Goal: Task Accomplishment & Management: Manage account settings

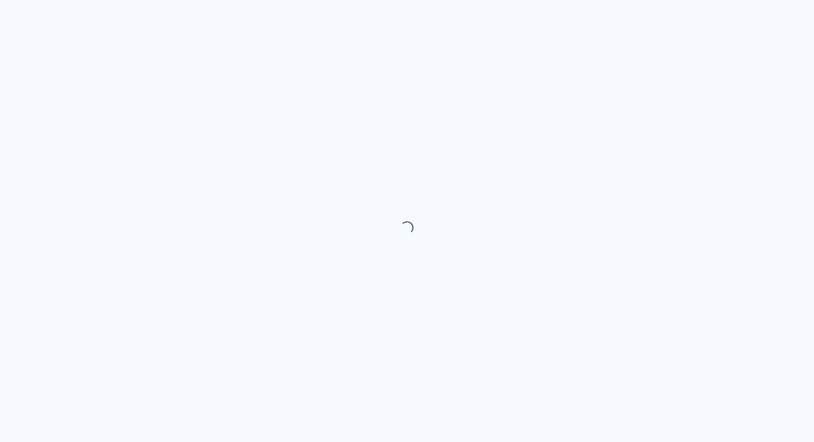
select select "month"
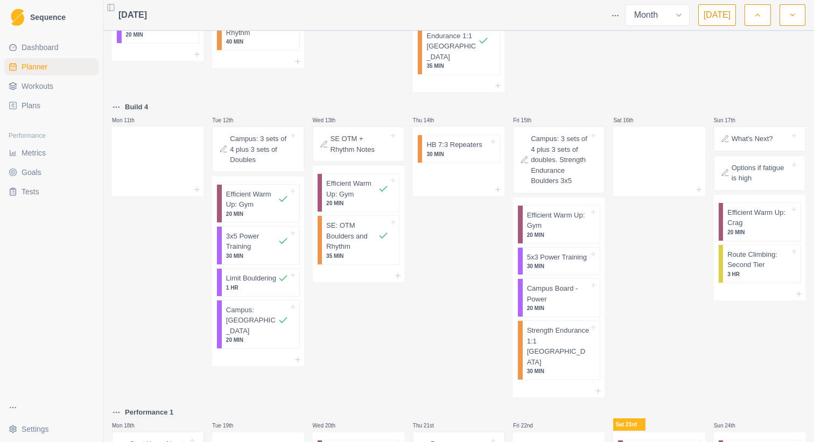
scroll to position [446, 0]
click at [531, 263] on p "30 MIN" at bounding box center [558, 267] width 62 height 8
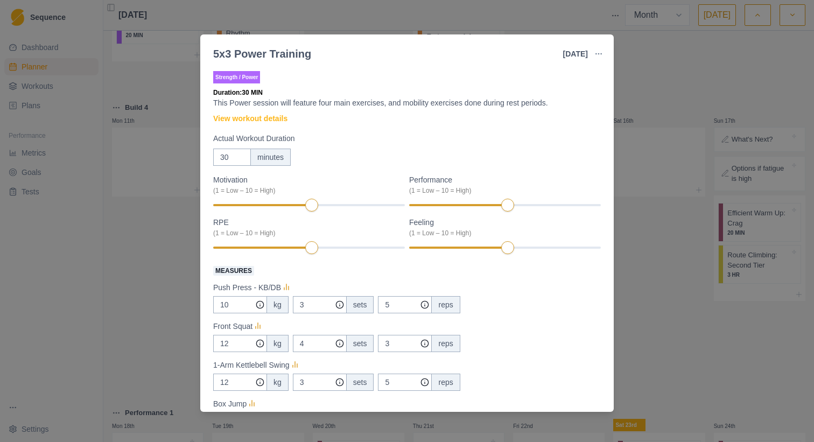
click at [135, 239] on div "5x3 Power Training [DATE] Link To Goal View Workout Metrics Edit Original Worko…" at bounding box center [407, 221] width 814 height 442
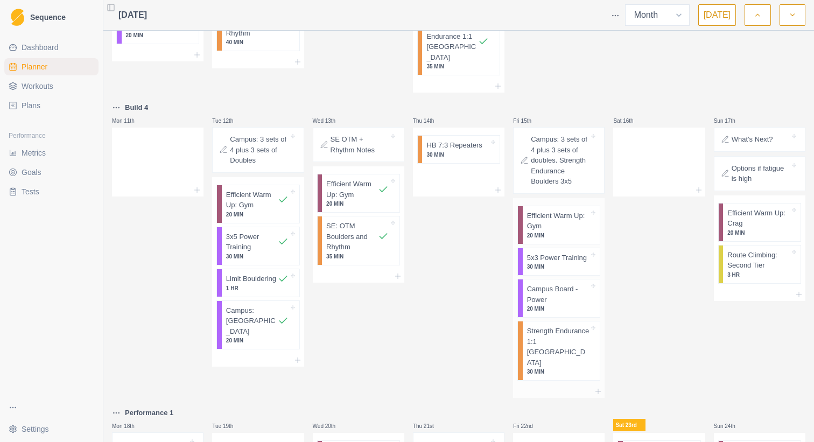
click at [539, 326] on p "Strength Endurance 1:1 [GEOGRAPHIC_DATA]" at bounding box center [558, 347] width 62 height 42
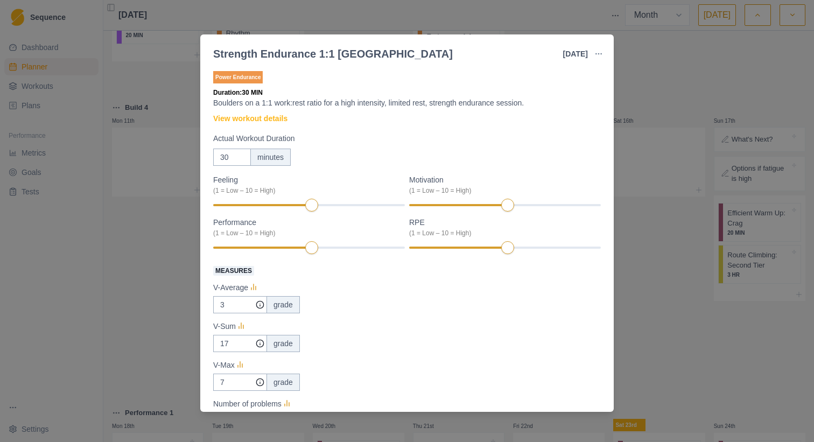
click at [154, 298] on div "Strength Endurance 1:1 Boulder [DATE] Link To Goal View Workout Metrics Edit Or…" at bounding box center [407, 221] width 814 height 442
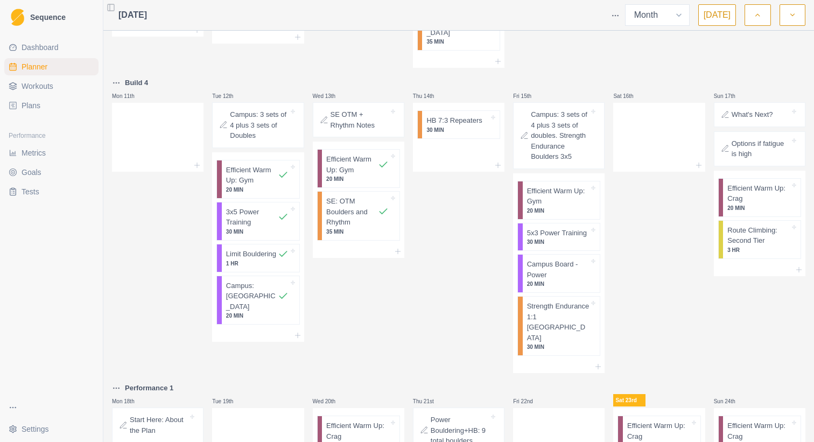
scroll to position [467, 0]
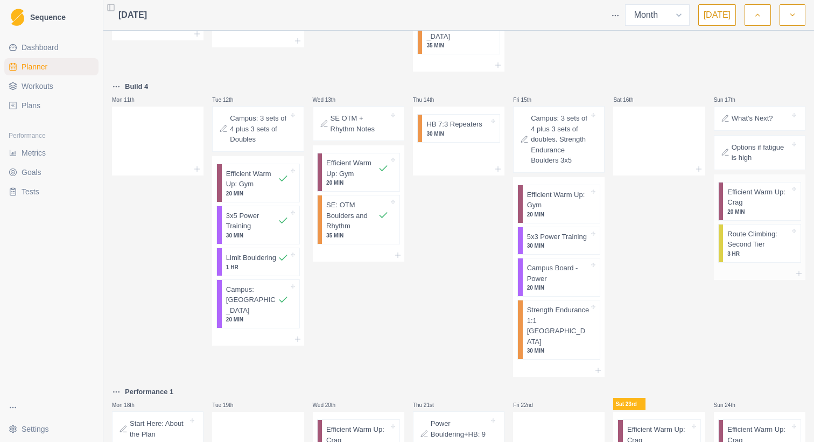
click at [745, 229] on p "Route Climbing: Second Tier" at bounding box center [758, 239] width 62 height 21
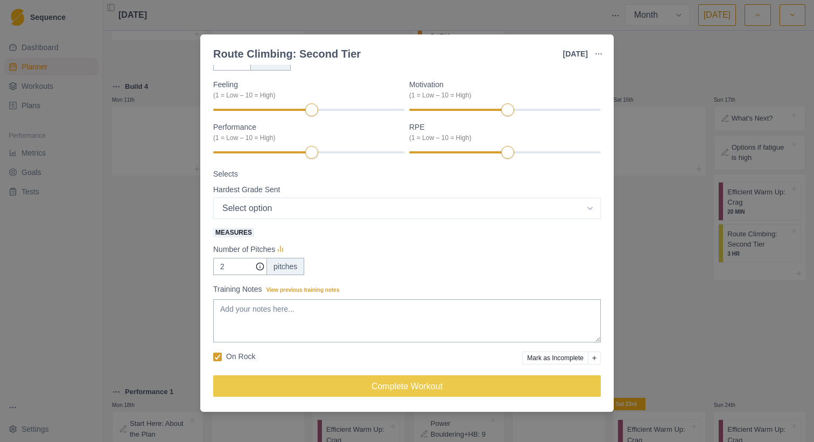
scroll to position [96, 0]
click at [230, 267] on input "2" at bounding box center [240, 266] width 54 height 17
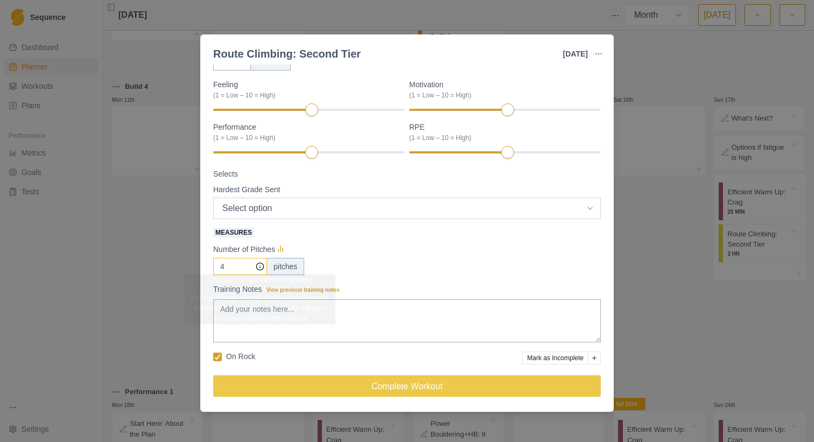
type input "4"
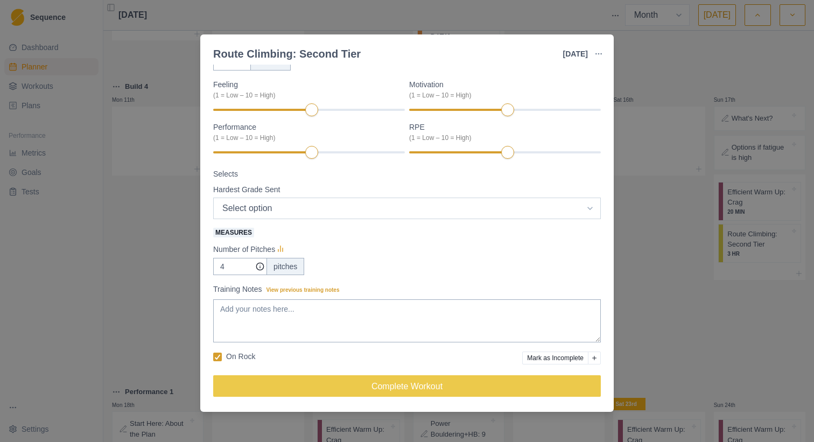
select select "6"
click at [367, 153] on div at bounding box center [309, 153] width 192 height 8
click at [376, 157] on div "Performance (1 = Low – 10 = High)" at bounding box center [309, 141] width 192 height 38
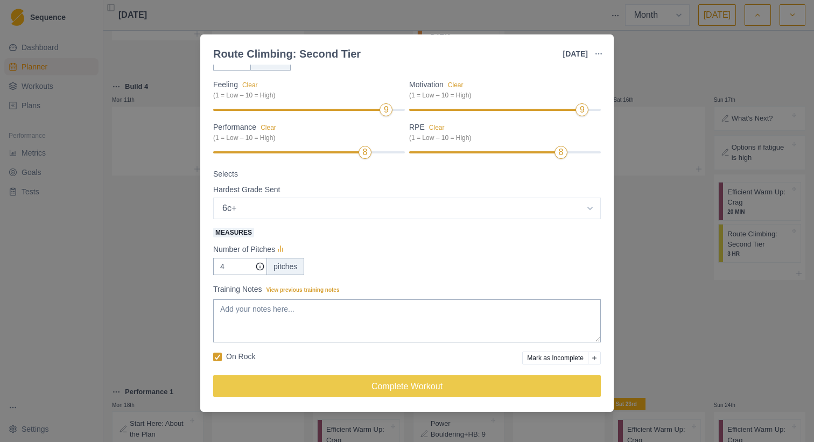
click at [548, 151] on div at bounding box center [483, 152] width 149 height 2
click at [347, 303] on textarea "Training Notes View previous training notes" at bounding box center [407, 320] width 388 height 43
click at [222, 309] on textarea "göbete" at bounding box center [407, 320] width 388 height 43
paste textarea "6a"
click at [288, 335] on textarea "6a rocdoctor 6a+ gbt 6b duygusal 6c+ göbete" at bounding box center [407, 320] width 388 height 43
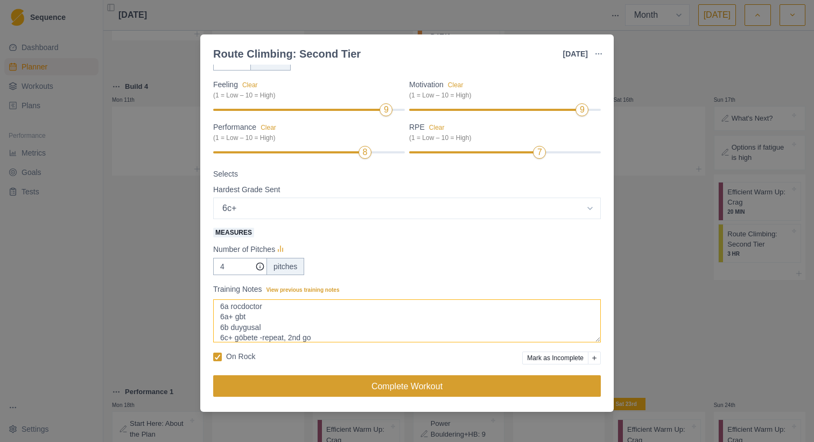
type textarea "6a rocdoctor 6a+ gbt 6b duygusal 6c+ göbete -repeat, 2nd go"
click at [364, 389] on button "Complete Workout" at bounding box center [407, 386] width 388 height 22
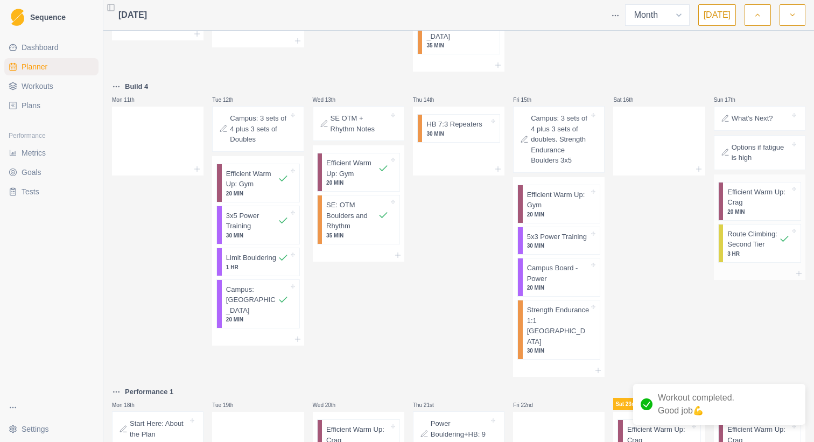
click at [735, 187] on p "Efficient Warm Up: Crag" at bounding box center [758, 197] width 62 height 21
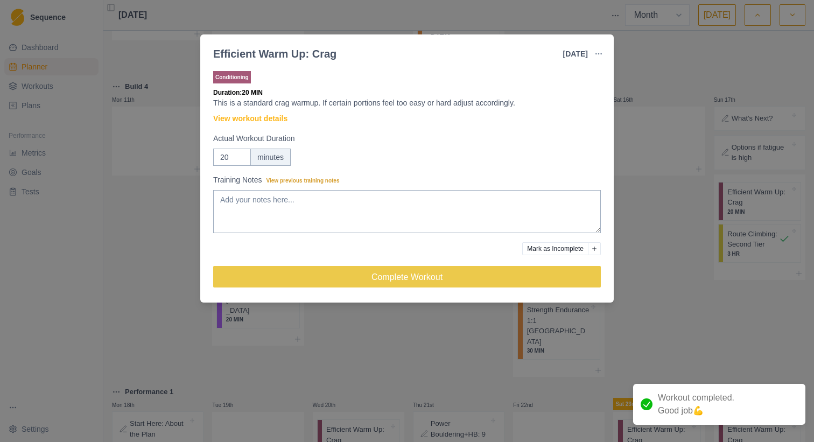
click at [329, 265] on div "Conditioning Duration: 20 MIN This is a standard crag warmup. If certain portio…" at bounding box center [407, 183] width 388 height 229
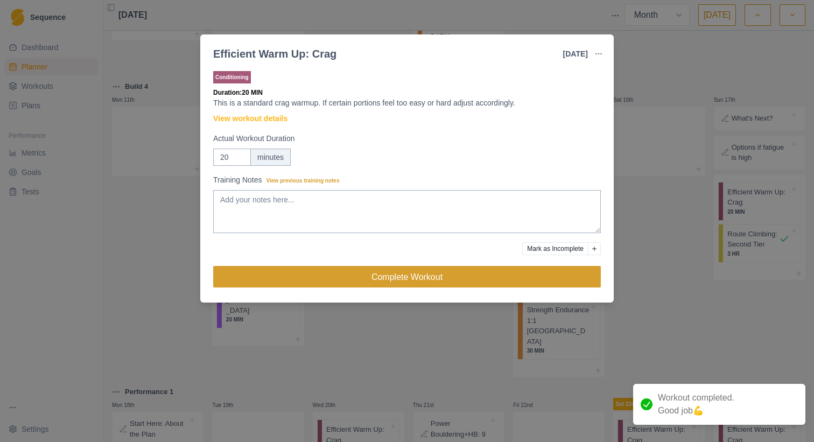
click at [331, 276] on button "Complete Workout" at bounding box center [407, 277] width 388 height 22
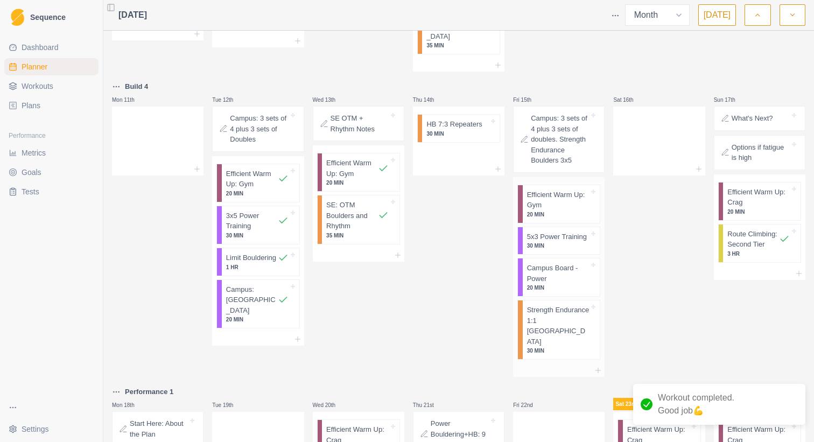
click at [535, 190] on p "Efficient Warm Up: Gym" at bounding box center [558, 200] width 62 height 21
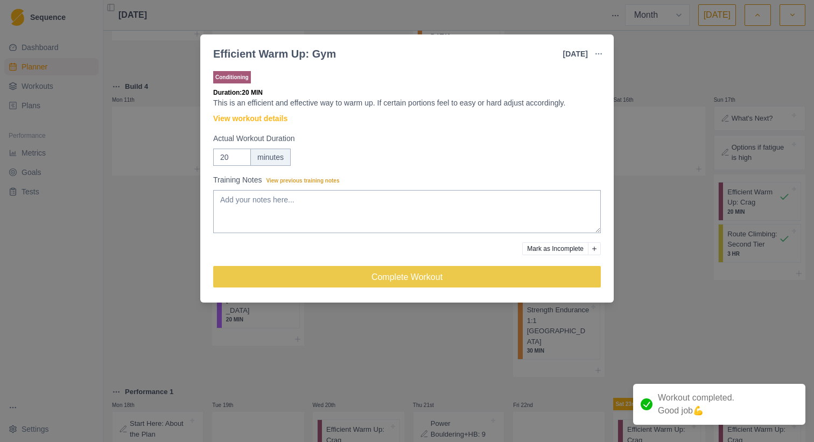
click at [405, 293] on div "Conditioning Duration: 20 MIN This is an efficient and effective way to warm up…" at bounding box center [407, 183] width 388 height 229
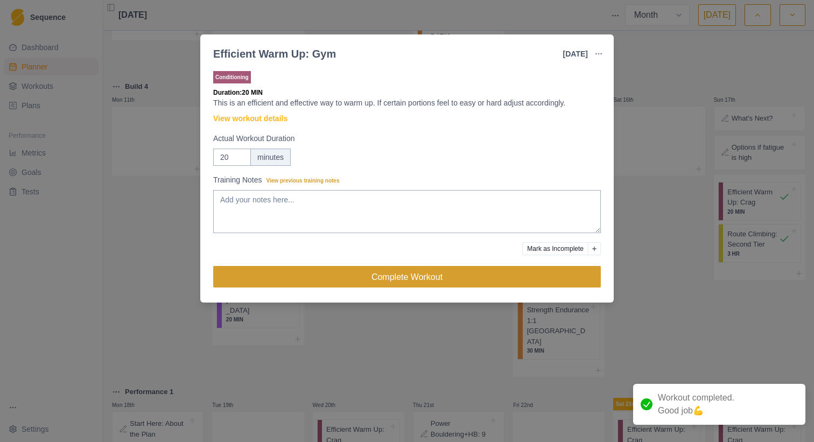
click at [409, 282] on button "Complete Workout" at bounding box center [407, 277] width 388 height 22
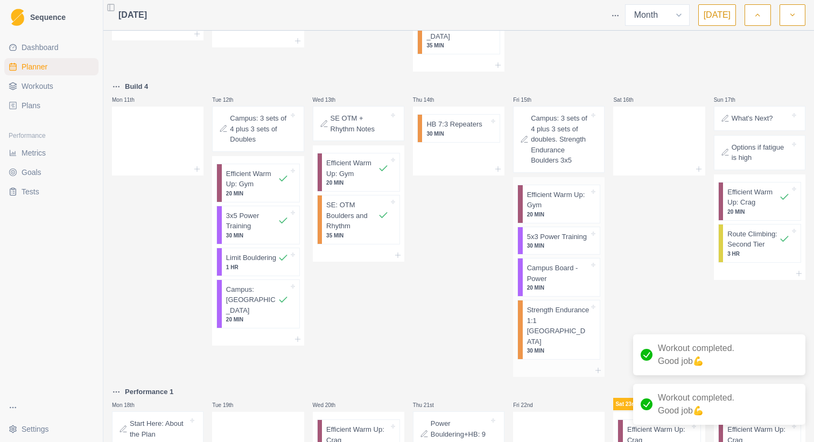
click at [529, 232] on p "5x3 Power Training" at bounding box center [557, 237] width 60 height 11
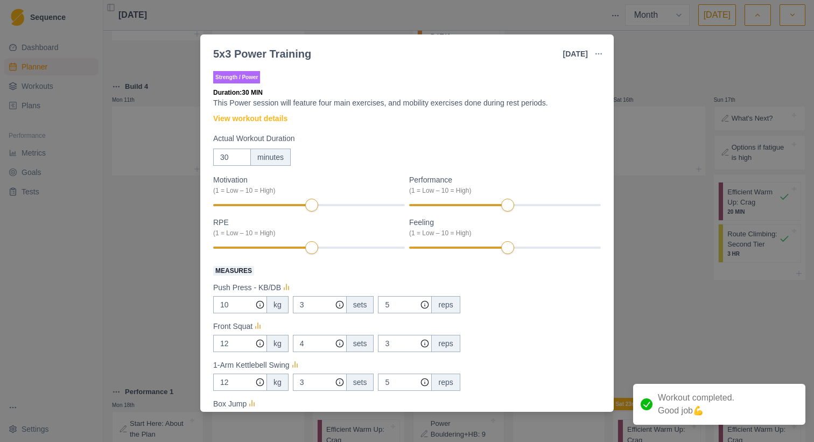
click at [147, 284] on div "5x3 Power Training [DATE] Link To Goal View Workout Metrics Edit Original Worko…" at bounding box center [407, 221] width 814 height 442
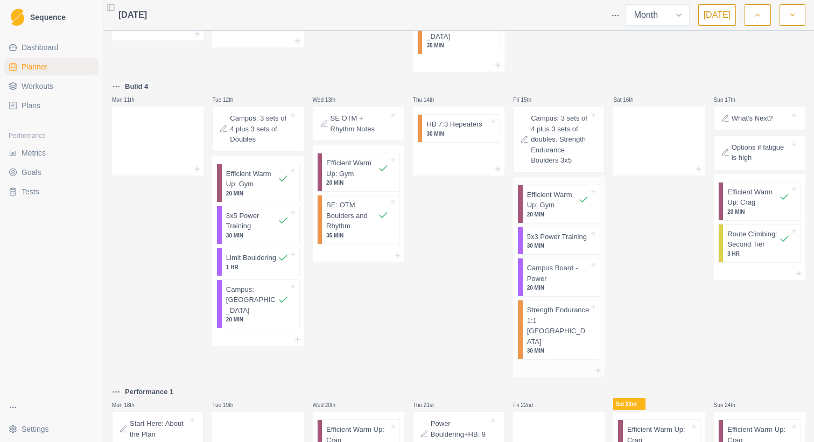
click at [547, 242] on p "30 MIN" at bounding box center [558, 246] width 62 height 8
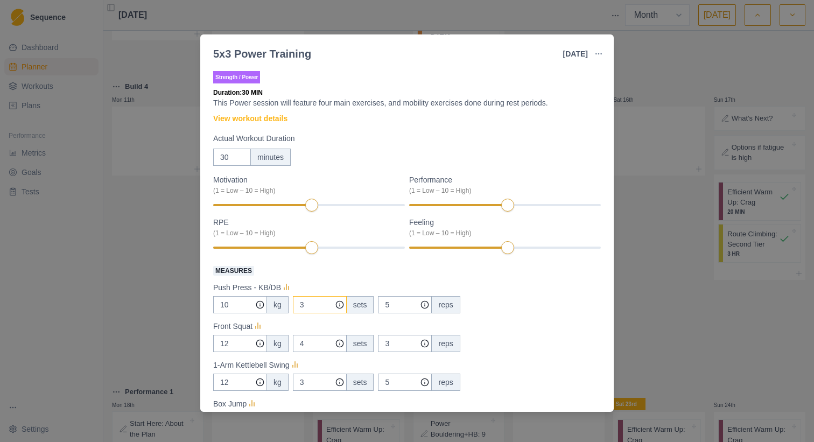
click at [314, 303] on input "3" at bounding box center [320, 304] width 54 height 17
type input "5"
type input "3"
click at [311, 313] on input "4" at bounding box center [320, 304] width 54 height 17
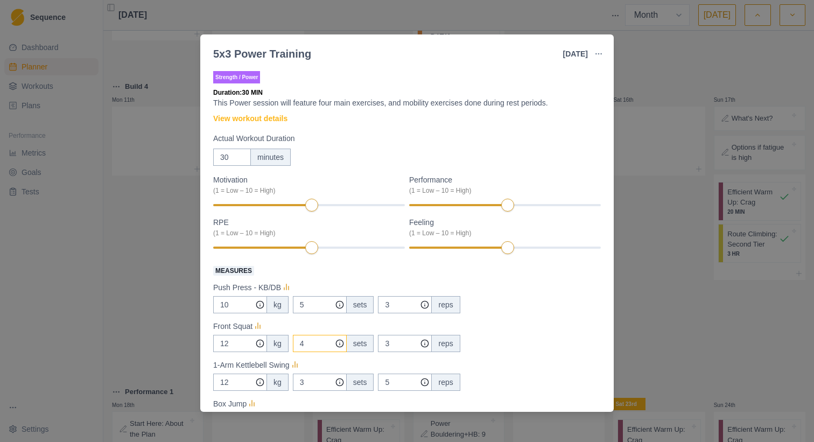
click at [311, 313] on input "4" at bounding box center [320, 304] width 54 height 17
type input "5"
click at [309, 313] on input "3" at bounding box center [320, 304] width 54 height 17
type input "5"
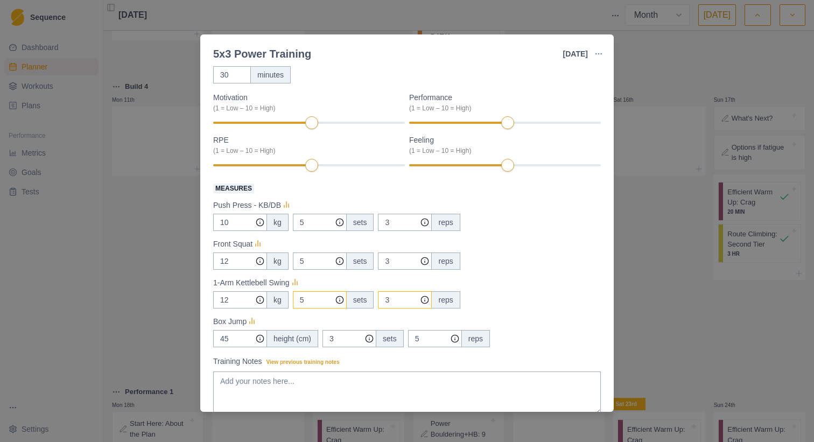
scroll to position [92, 0]
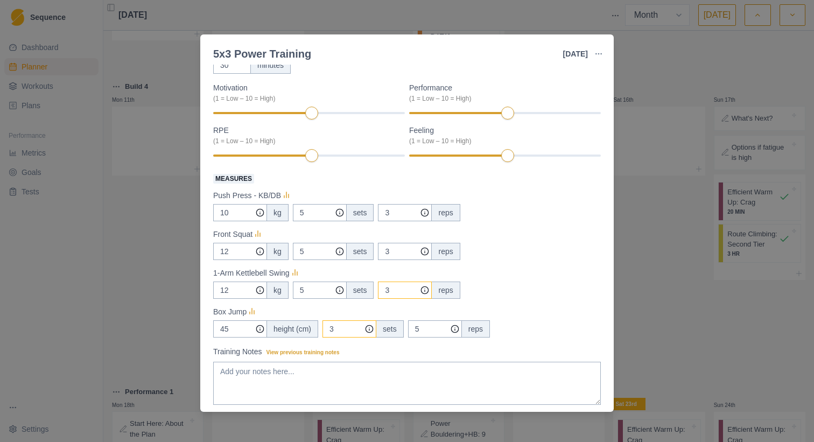
type input "3"
click at [347, 221] on input "3" at bounding box center [320, 212] width 54 height 17
type input "5"
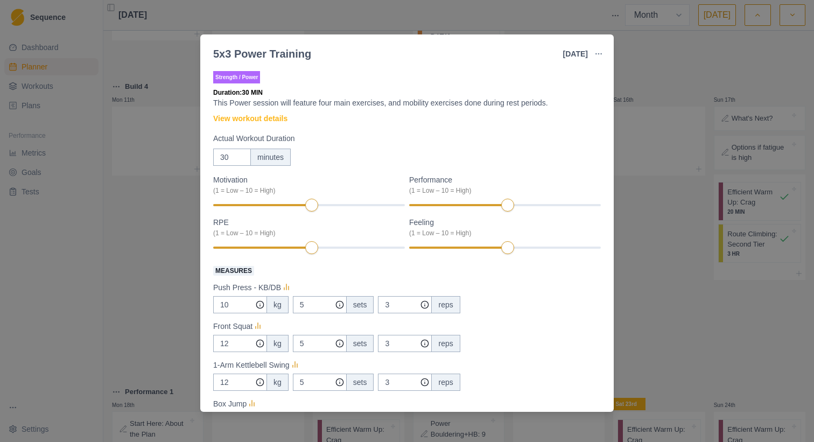
scroll to position [0, 0]
type input "3"
click at [383, 257] on div "Motivation (1 = Low – 10 = High) Performance Clear (1 = Low – 10 = High) 10 RPE…" at bounding box center [407, 301] width 388 height 255
click at [375, 247] on div "9" at bounding box center [309, 248] width 192 height 8
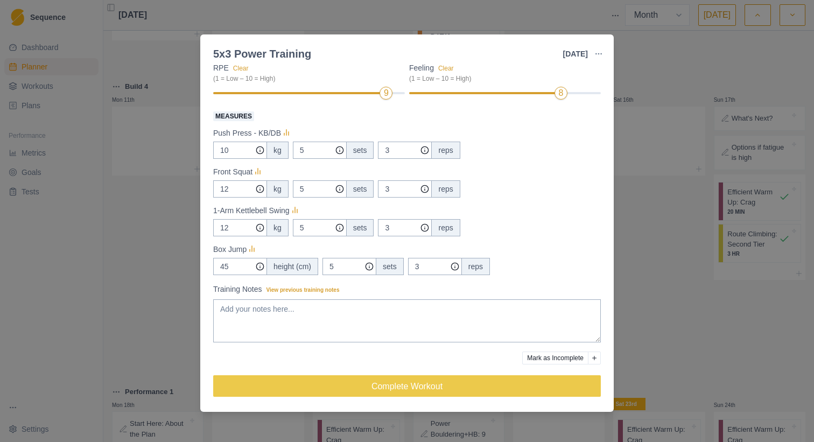
scroll to position [155, 0]
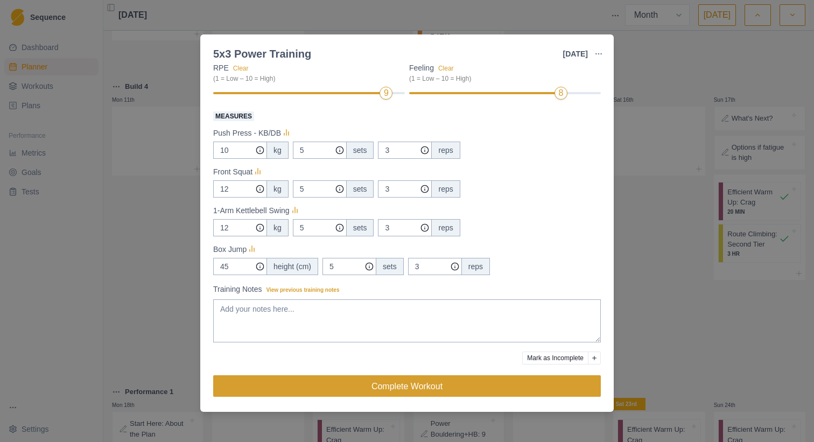
click at [383, 380] on button "Complete Workout" at bounding box center [407, 386] width 388 height 22
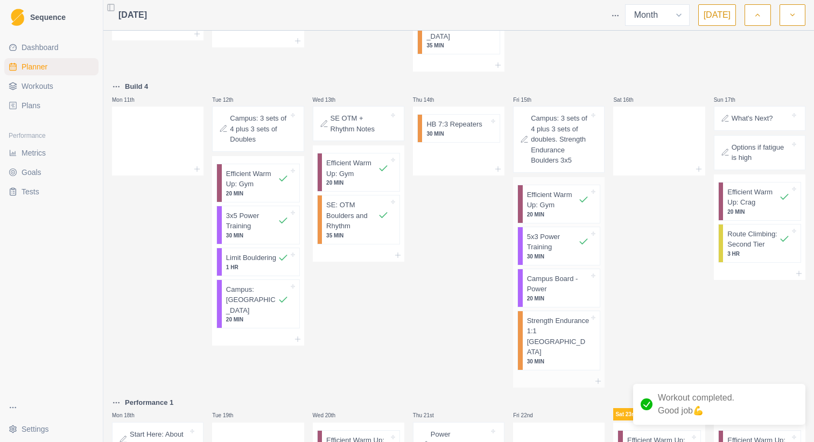
click at [538, 274] on p "Campus Board - Power" at bounding box center [558, 284] width 62 height 21
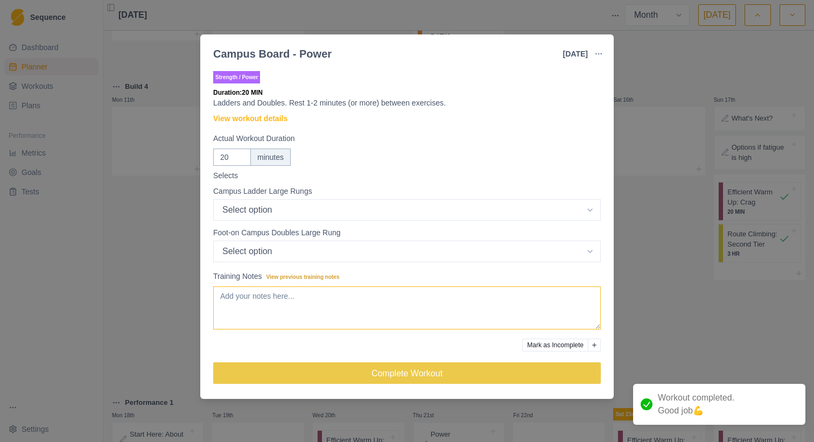
click at [338, 301] on textarea "Training Notes View previous training notes" at bounding box center [407, 307] width 388 height 43
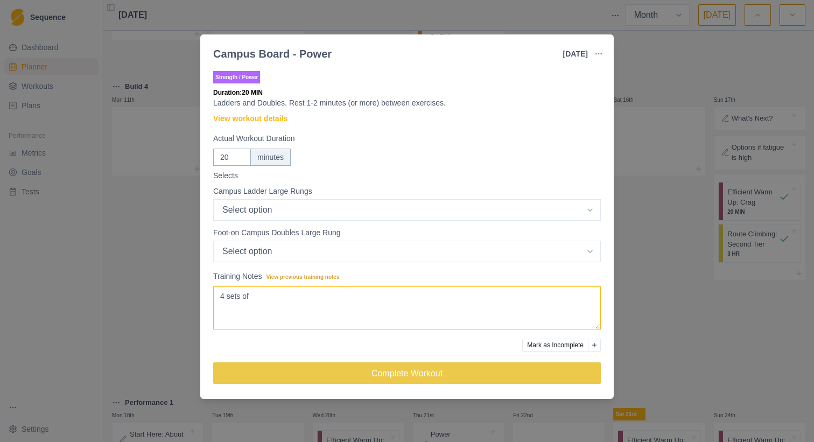
type textarea "4 sets of j"
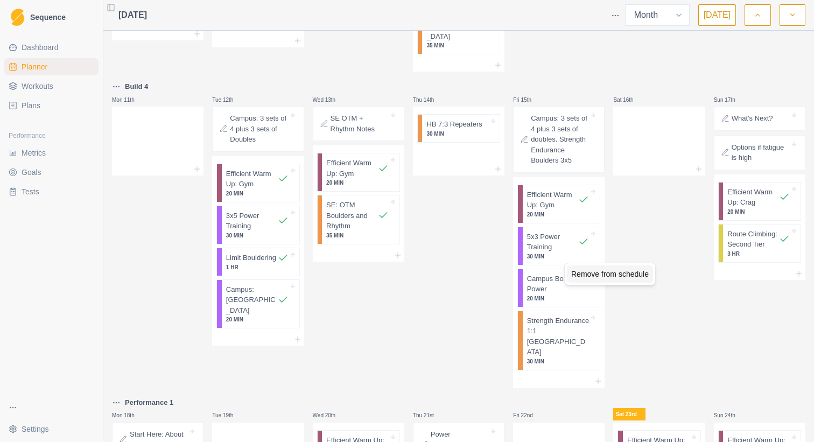
click at [574, 271] on div "Remove from schedule" at bounding box center [610, 273] width 86 height 17
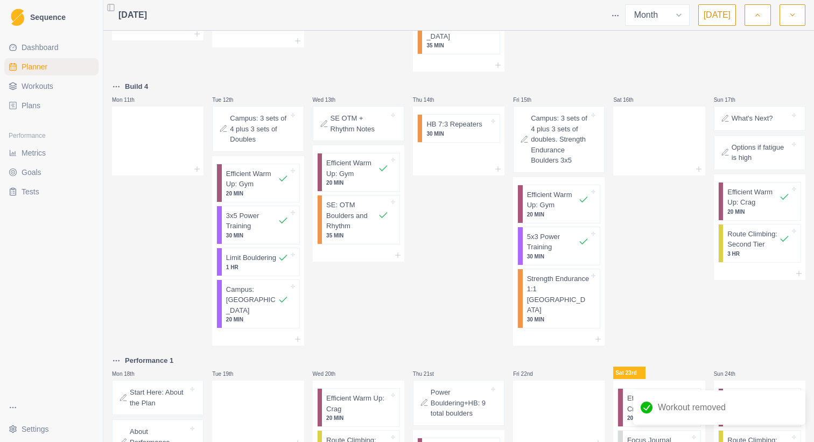
click at [593, 113] on icon at bounding box center [593, 115] width 4 height 4
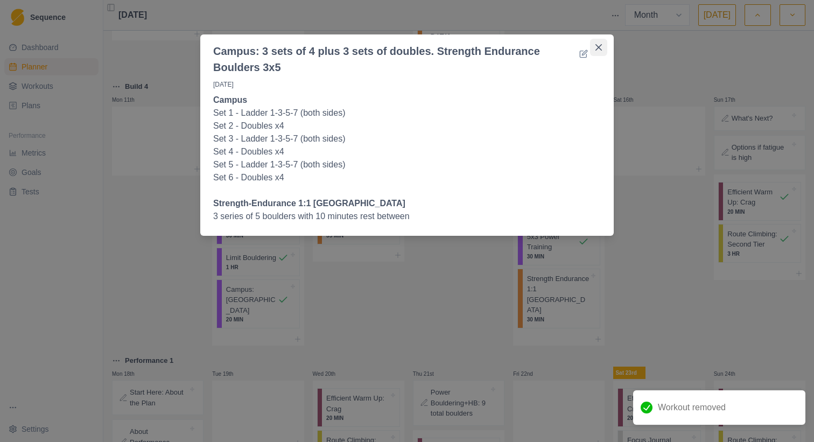
click at [598, 46] on icon "Close" at bounding box center [598, 47] width 6 height 6
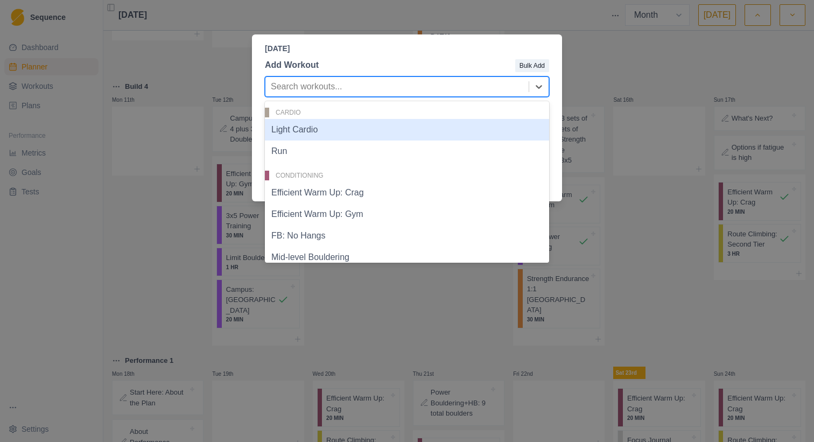
click at [385, 82] on div at bounding box center [397, 86] width 253 height 15
type input "cam"
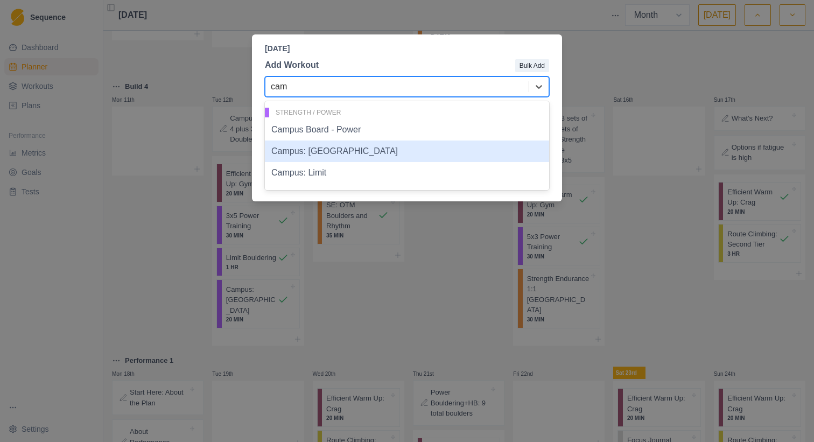
click at [331, 157] on div "Campus: [GEOGRAPHIC_DATA]" at bounding box center [407, 152] width 284 height 22
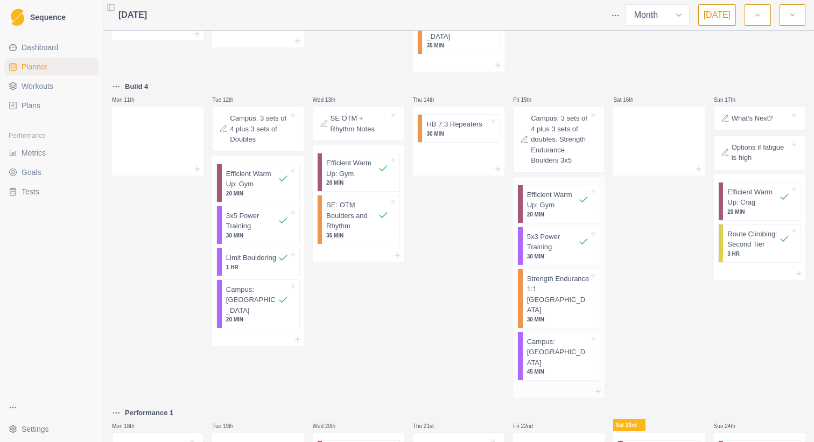
click at [536, 336] on p "Campus: [GEOGRAPHIC_DATA]" at bounding box center [558, 352] width 62 height 32
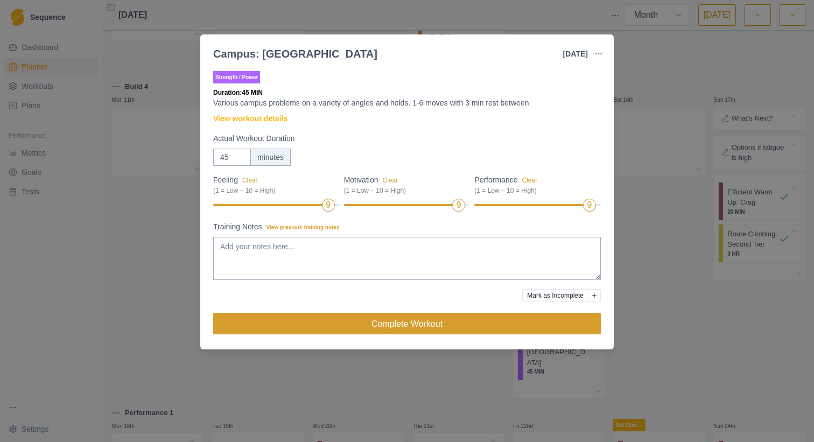
click at [432, 324] on button "Complete Workout" at bounding box center [407, 324] width 388 height 22
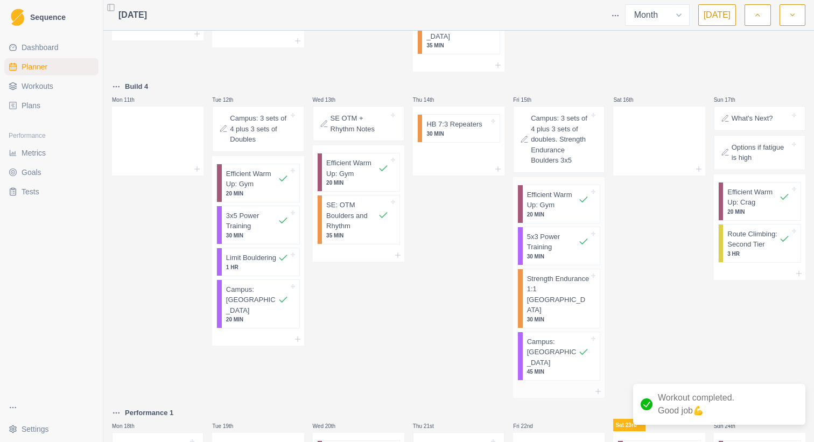
click at [542, 274] on p "Strength Endurance 1:1 [GEOGRAPHIC_DATA]" at bounding box center [558, 295] width 62 height 42
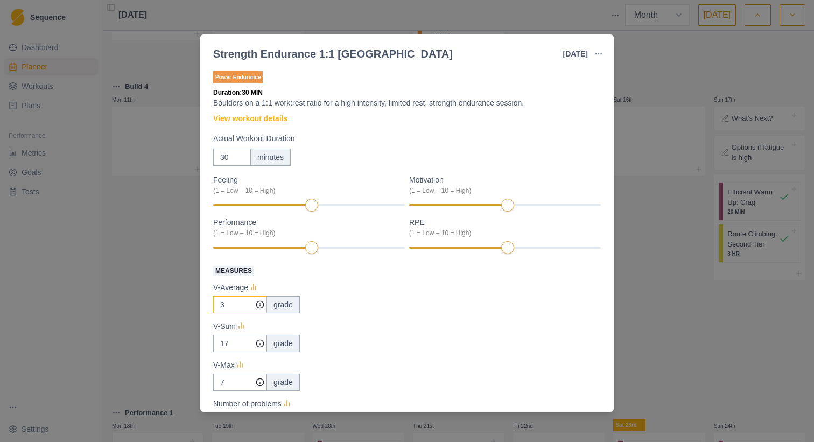
click at [241, 303] on input "3" at bounding box center [240, 304] width 54 height 17
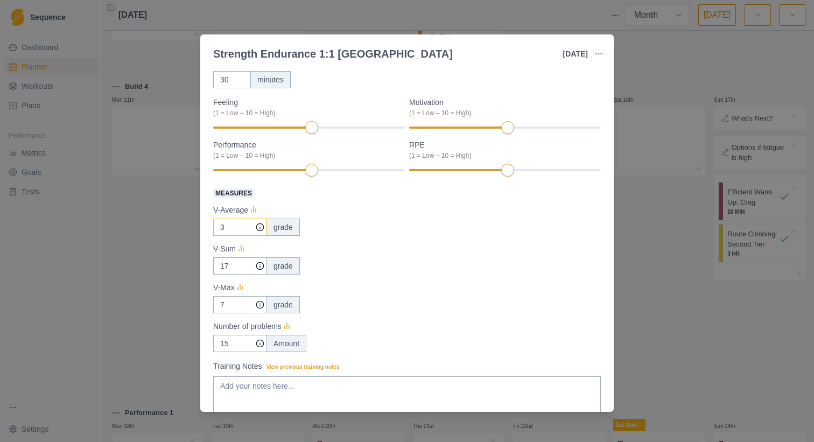
scroll to position [83, 0]
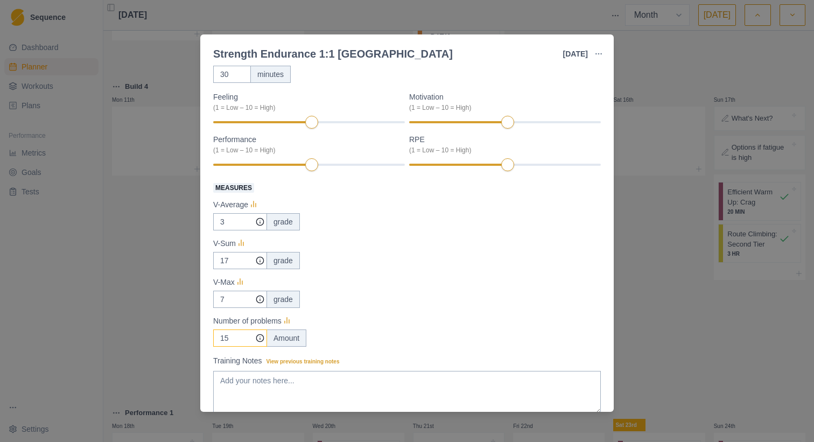
click at [233, 230] on input "15" at bounding box center [240, 221] width 54 height 17
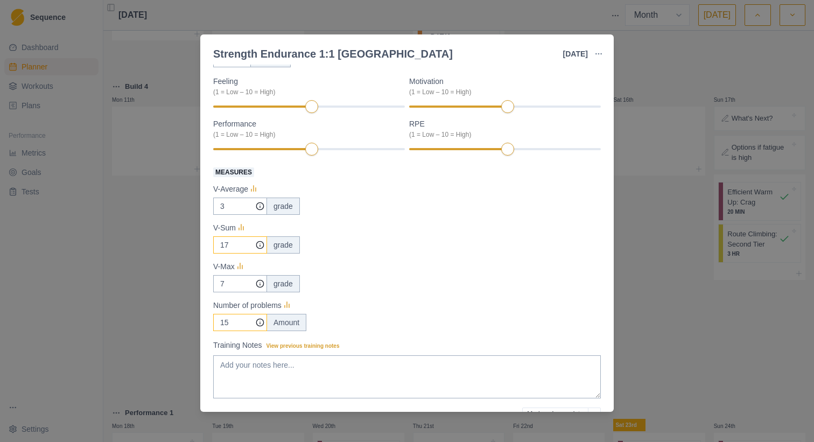
scroll to position [123, 0]
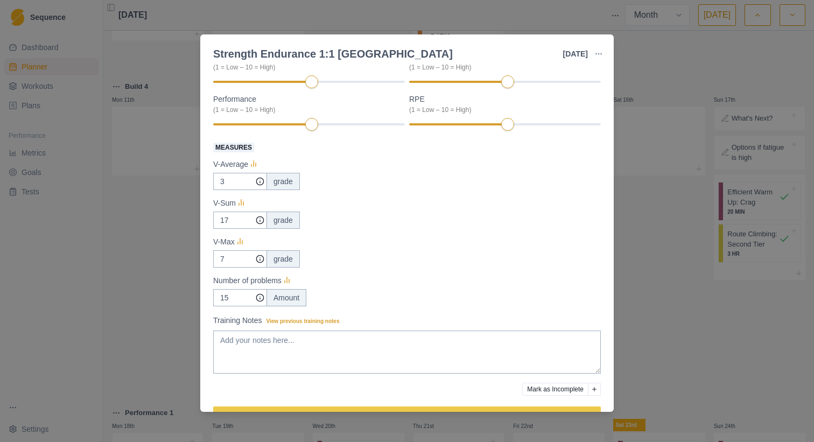
click at [145, 274] on div "Strength Endurance 1:1 Boulder [DATE] Link To Goal View Workout Metrics Edit Or…" at bounding box center [407, 221] width 814 height 442
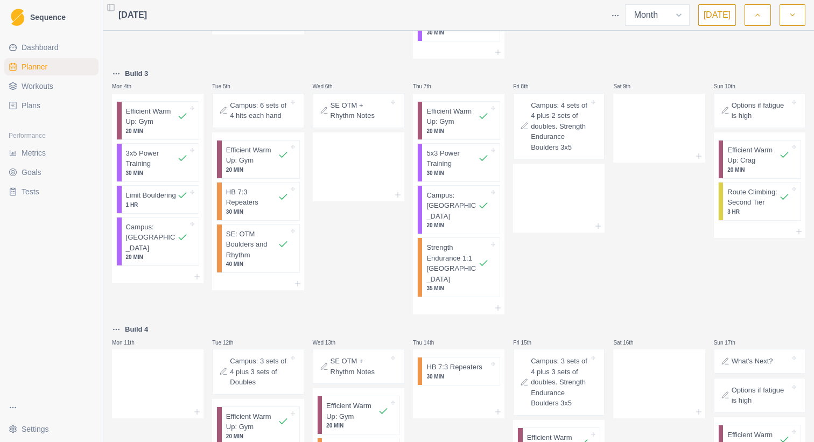
scroll to position [179, 0]
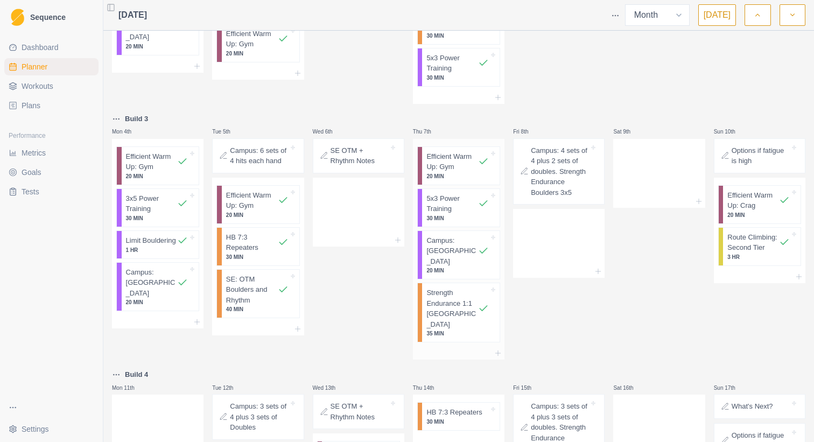
click at [438, 288] on p "Strength Endurance 1:1 [GEOGRAPHIC_DATA]" at bounding box center [452, 309] width 52 height 42
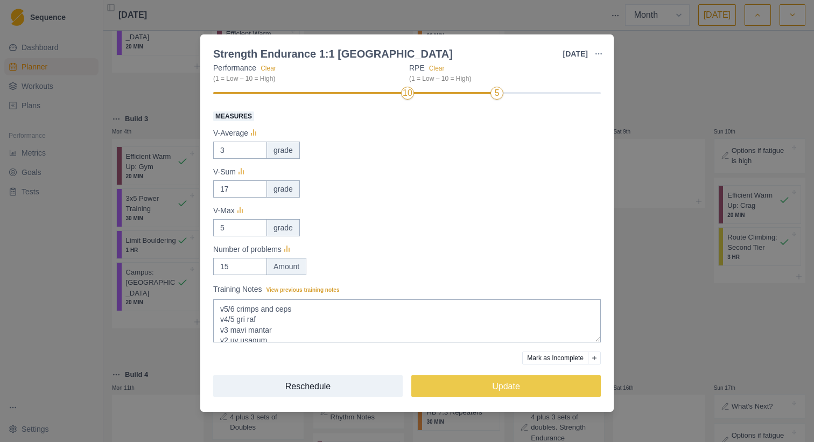
scroll to position [155, 0]
click at [166, 332] on div "Strength Endurance 1:1 Boulder [DATE] Link To Goal View Workout Metrics Edit Or…" at bounding box center [407, 221] width 814 height 442
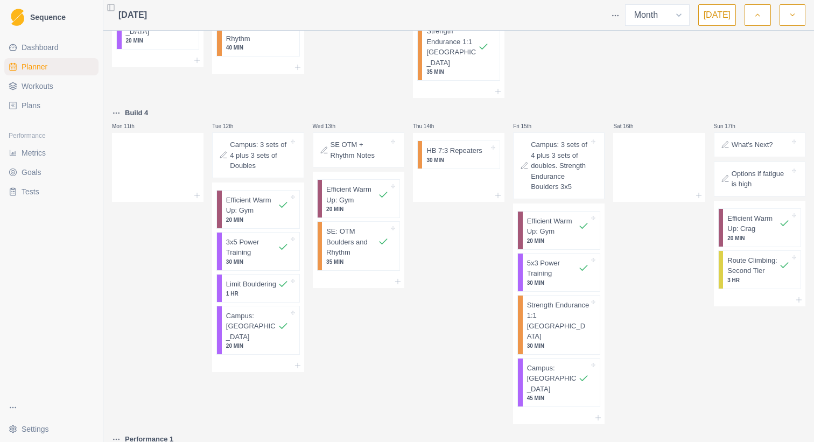
scroll to position [441, 0]
click at [548, 299] on p "Strength Endurance 1:1 [GEOGRAPHIC_DATA]" at bounding box center [558, 320] width 62 height 42
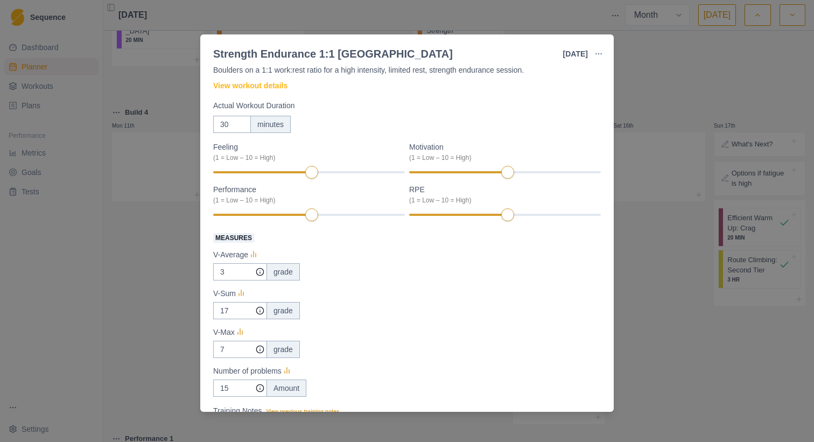
scroll to position [38, 0]
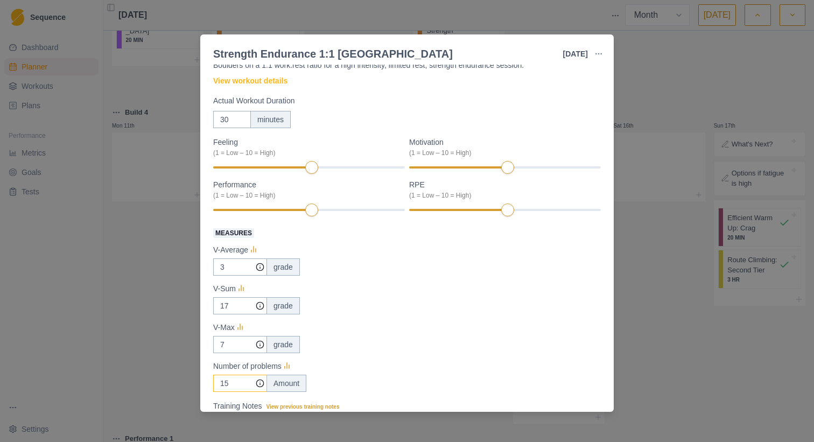
click at [230, 276] on input "15" at bounding box center [240, 266] width 54 height 17
click at [239, 276] on input "7" at bounding box center [240, 266] width 54 height 17
type input "6"
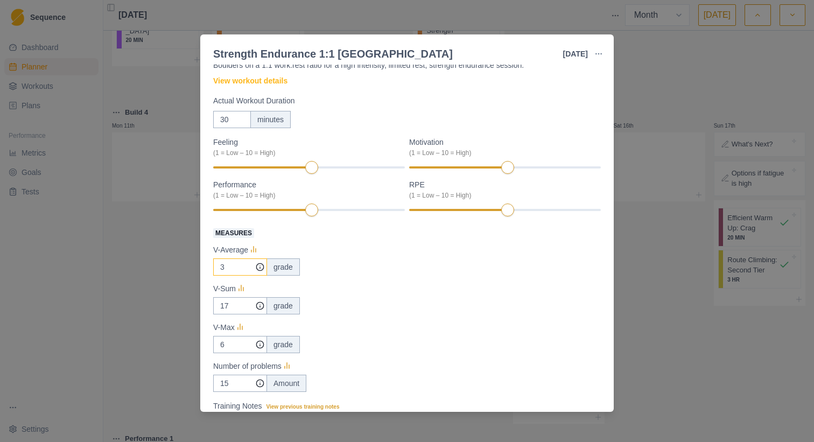
click at [237, 269] on input "3" at bounding box center [240, 266] width 54 height 17
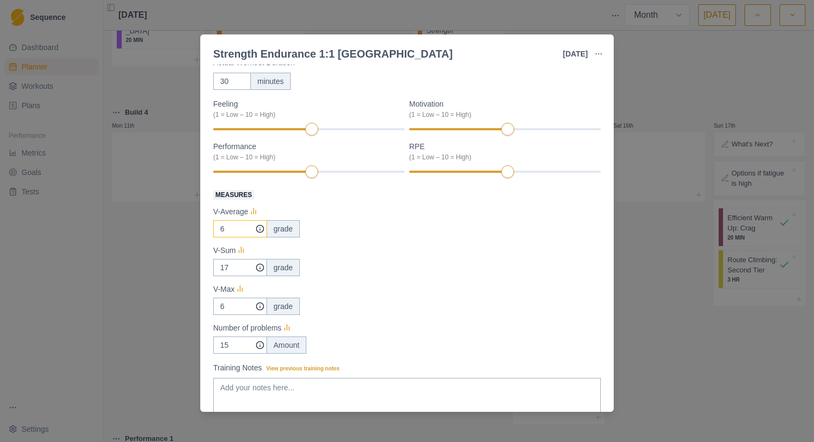
scroll to position [99, 0]
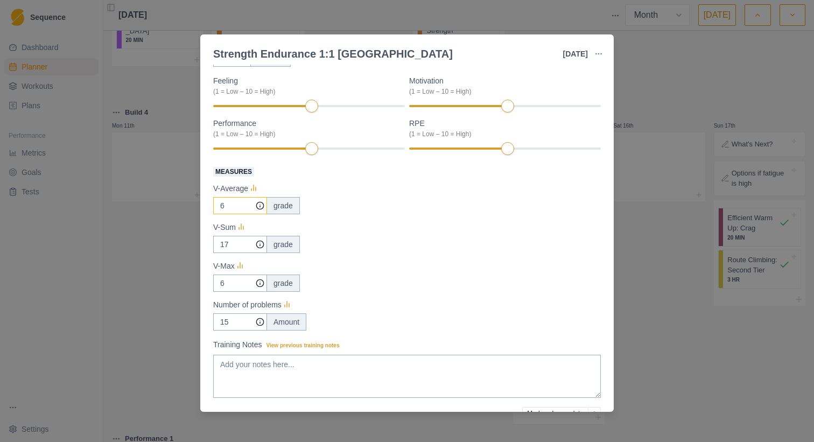
click at [246, 205] on input "6" at bounding box center [240, 205] width 54 height 17
type input "3"
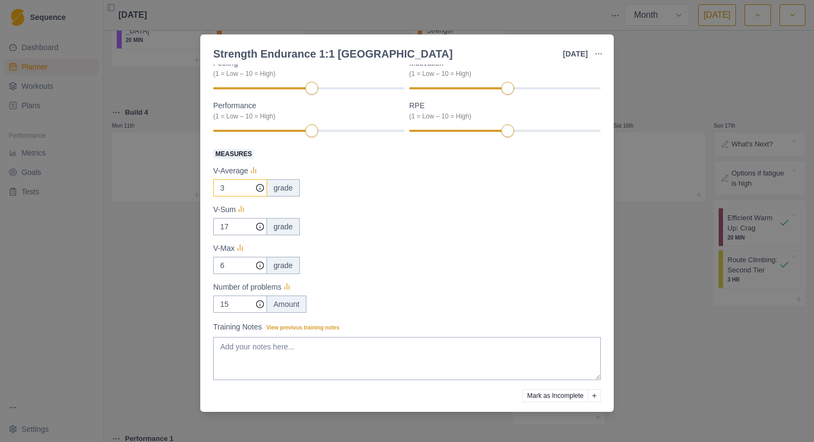
scroll to position [112, 0]
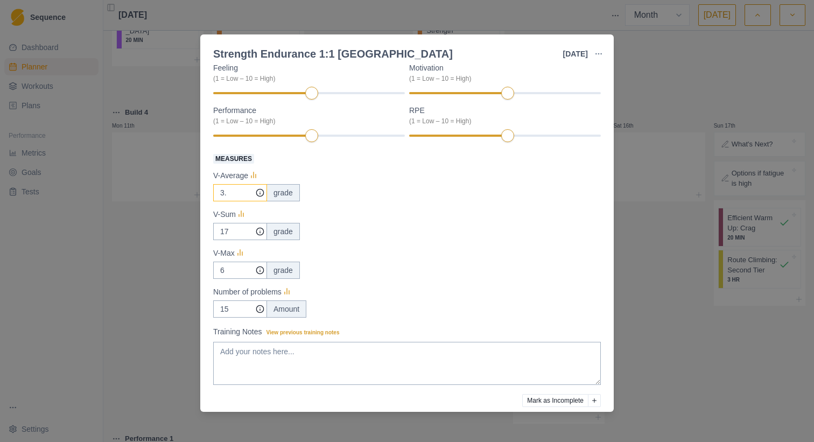
type input "3"
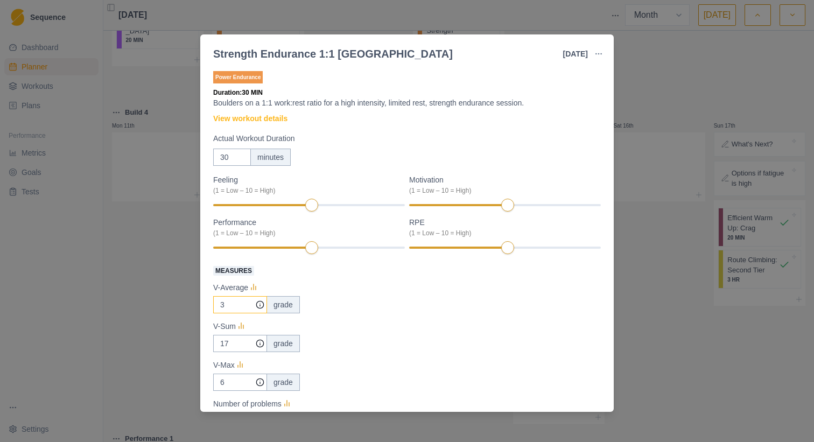
scroll to position [0, 0]
click at [551, 249] on div "8" at bounding box center [505, 248] width 192 height 8
click at [601, 204] on div "Power Endurance Duration: 30 MIN Boulders on a 1:1 work:rest ratio for a high i…" at bounding box center [406, 238] width 413 height 347
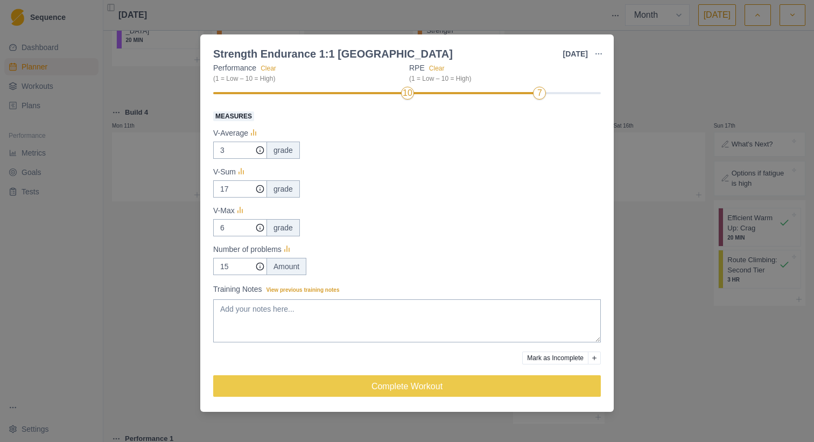
scroll to position [155, 0]
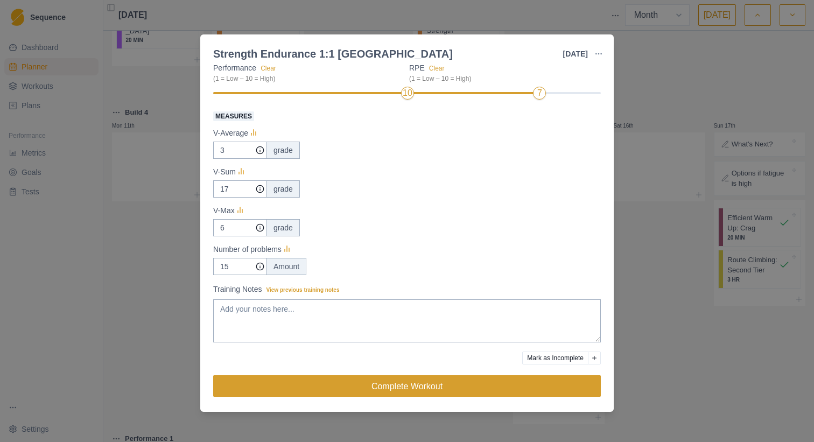
click at [502, 380] on button "Complete Workout" at bounding box center [407, 386] width 388 height 22
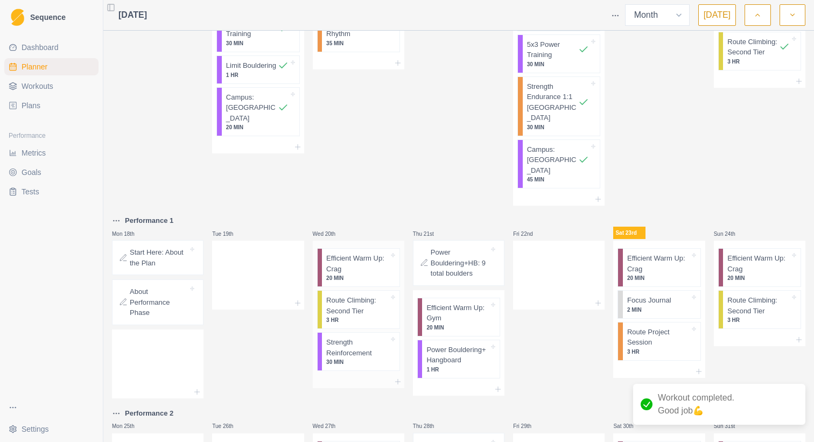
scroll to position [654, 0]
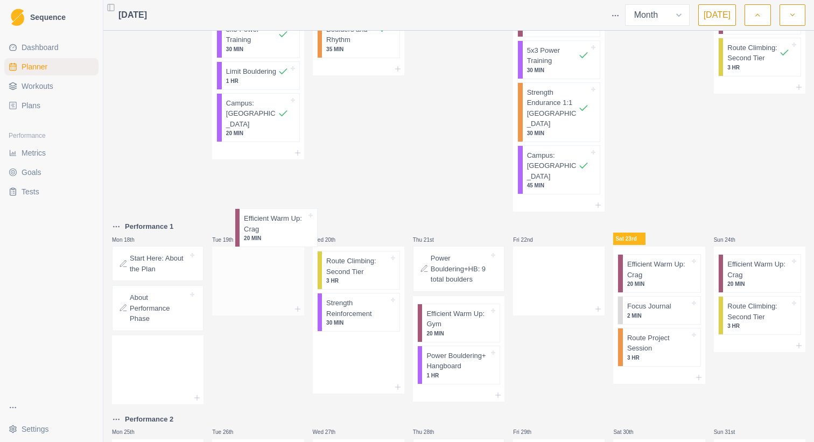
drag, startPoint x: 345, startPoint y: 230, endPoint x: 258, endPoint y: 232, distance: 86.7
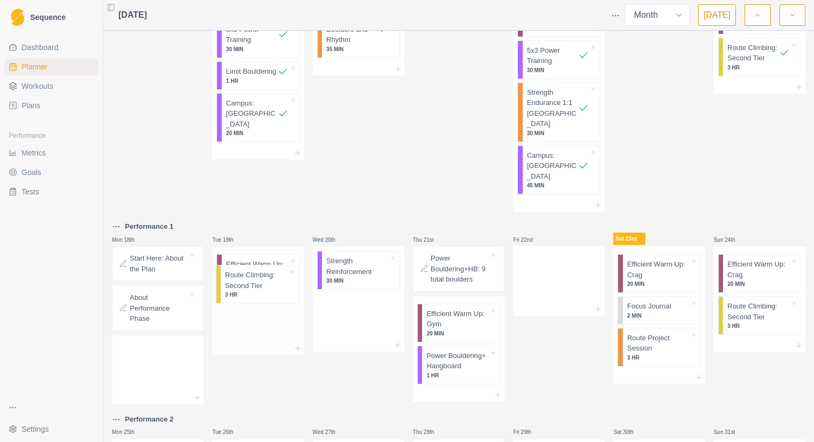
drag, startPoint x: 351, startPoint y: 230, endPoint x: 247, endPoint y: 289, distance: 119.8
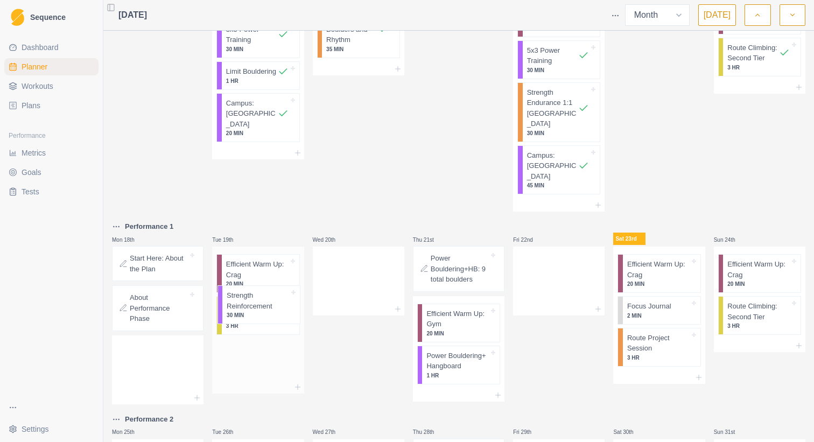
drag, startPoint x: 346, startPoint y: 234, endPoint x: 243, endPoint y: 314, distance: 130.8
click at [257, 301] on p "Route Climbing: Second Tier" at bounding box center [257, 311] width 62 height 21
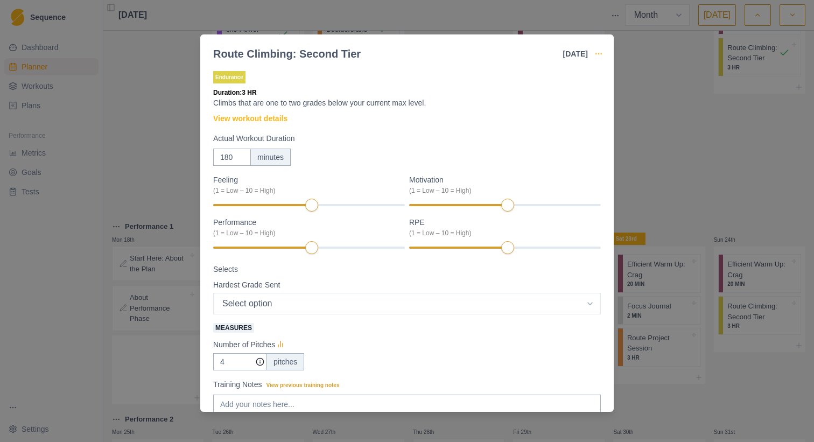
click at [597, 55] on icon "button" at bounding box center [598, 54] width 9 height 9
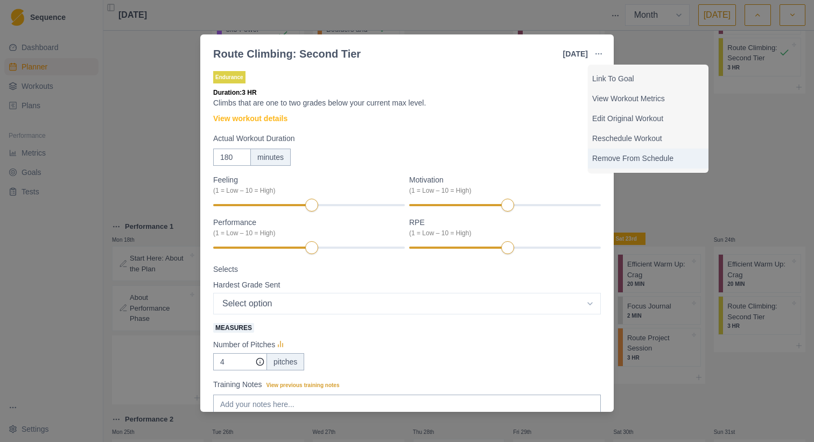
click at [623, 162] on p "Remove From Schedule" at bounding box center [648, 158] width 112 height 11
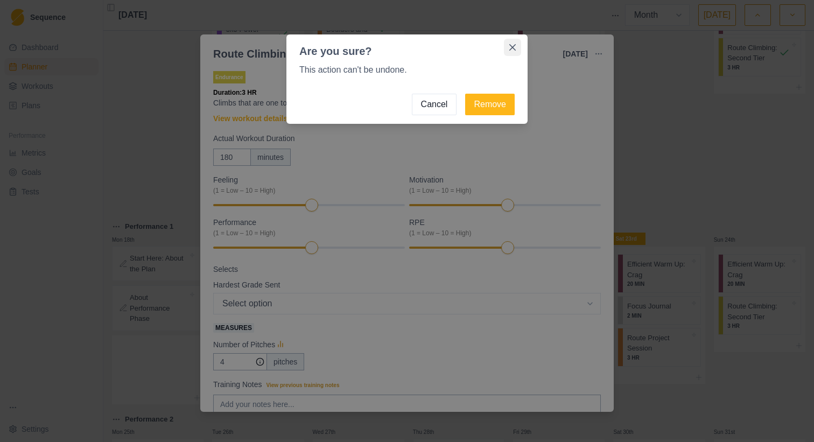
click at [514, 48] on icon "Close" at bounding box center [512, 47] width 6 height 6
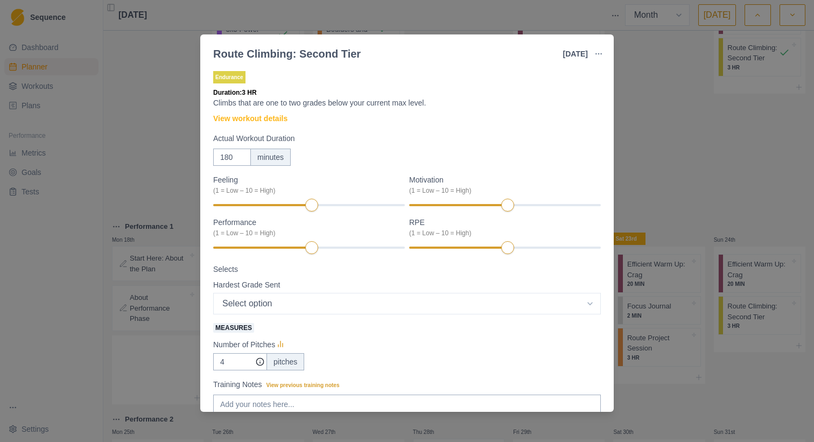
click at [152, 220] on div "Route Climbing: Second Tier [DATE] Link To Goal View Workout Metrics Edit Origi…" at bounding box center [407, 221] width 814 height 442
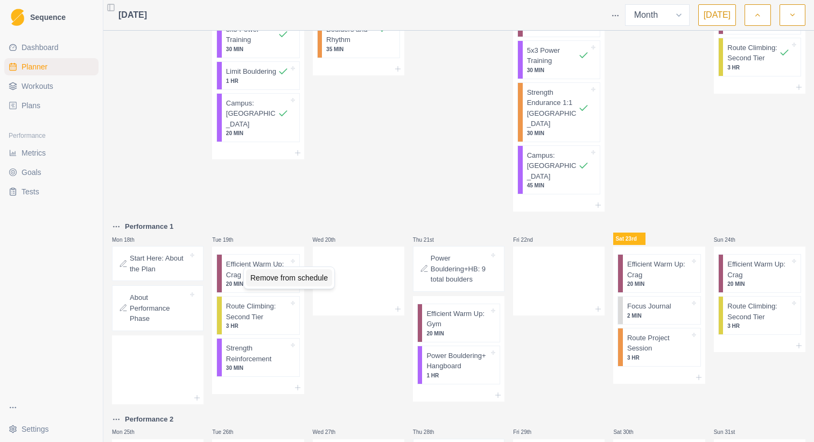
click at [270, 280] on div "Remove from schedule" at bounding box center [289, 277] width 86 height 17
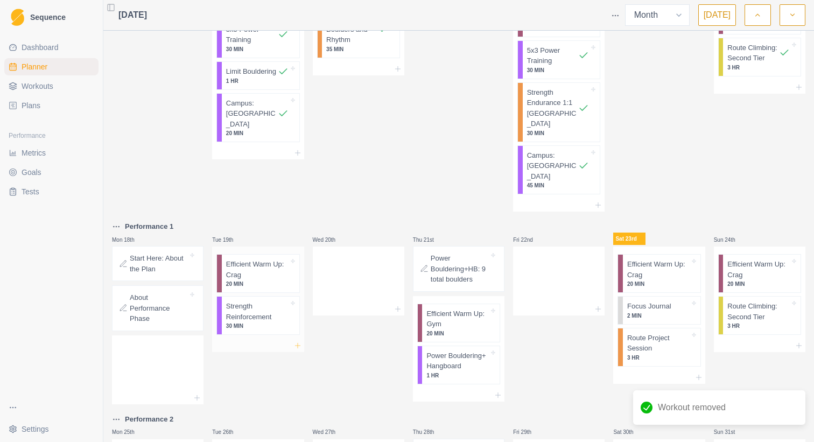
click at [295, 341] on icon at bounding box center [297, 345] width 9 height 9
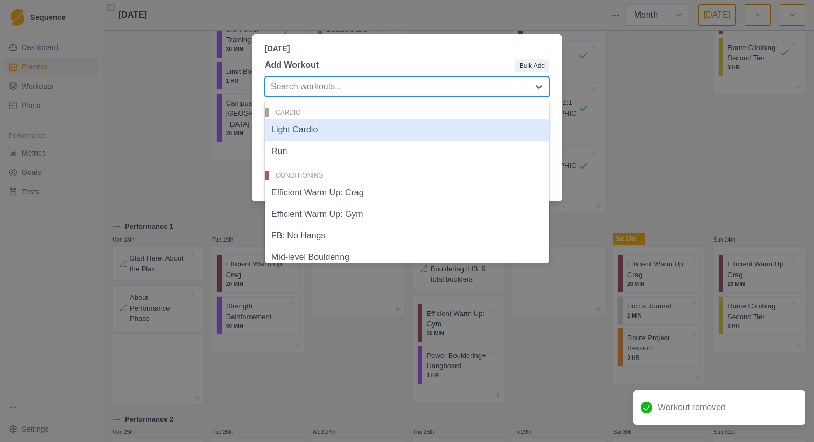
click at [352, 88] on div at bounding box center [397, 86] width 253 height 15
type input "l"
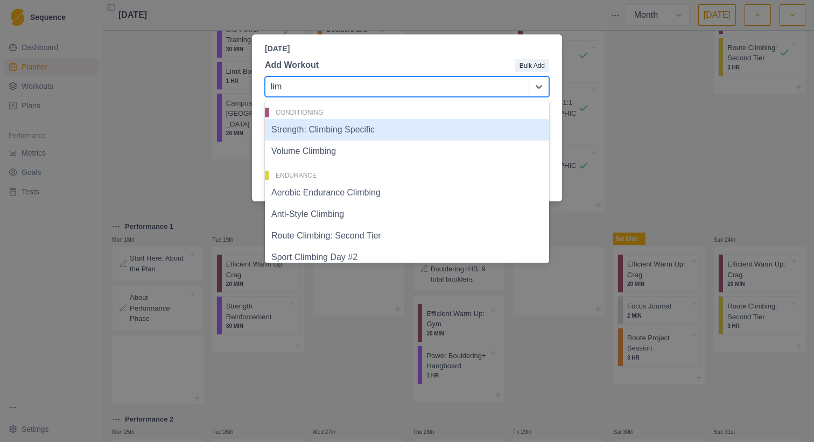
type input "limi"
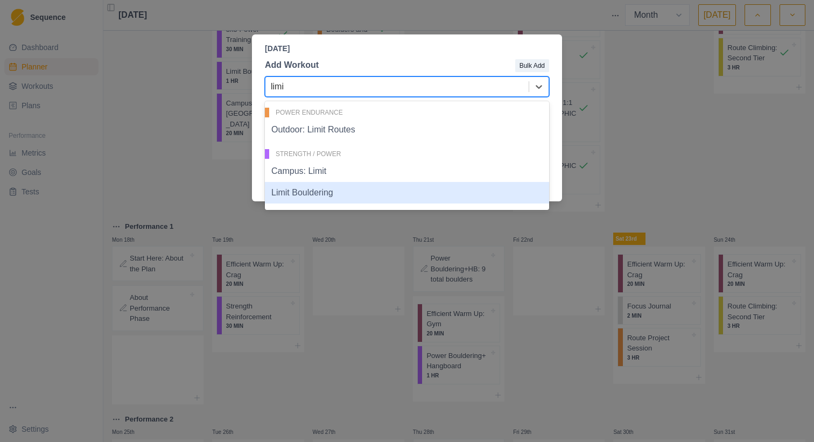
click at [317, 190] on div "Limit Bouldering" at bounding box center [407, 193] width 284 height 22
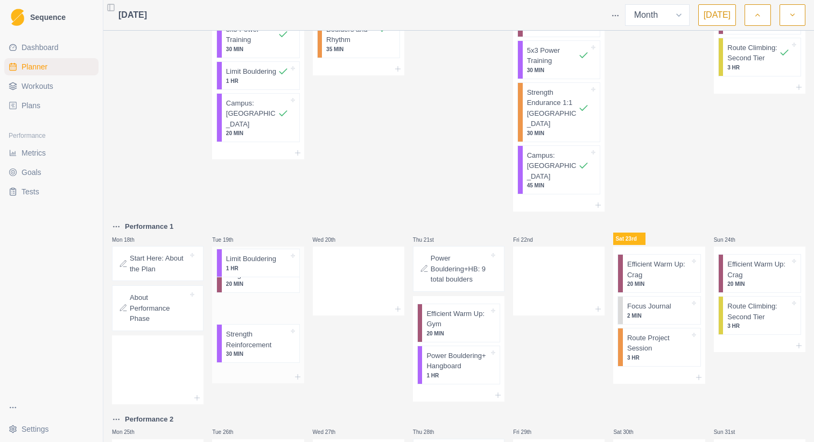
drag, startPoint x: 250, startPoint y: 307, endPoint x: 250, endPoint y: 264, distance: 43.6
click at [250, 264] on div "Efficient Warm Up: Crag 20 MIN Strength Reinforcement 30 MIN Limit Bouldering 1…" at bounding box center [258, 309] width 92 height 124
click at [236, 333] on p "Strength Reinforcement" at bounding box center [257, 343] width 62 height 21
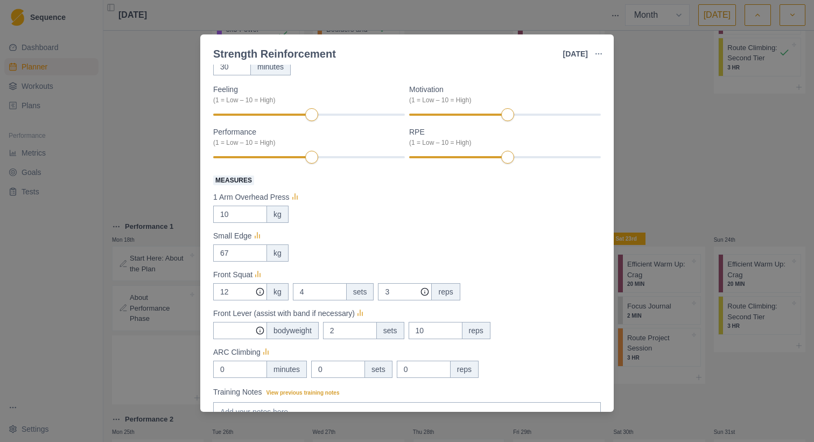
scroll to position [101, 0]
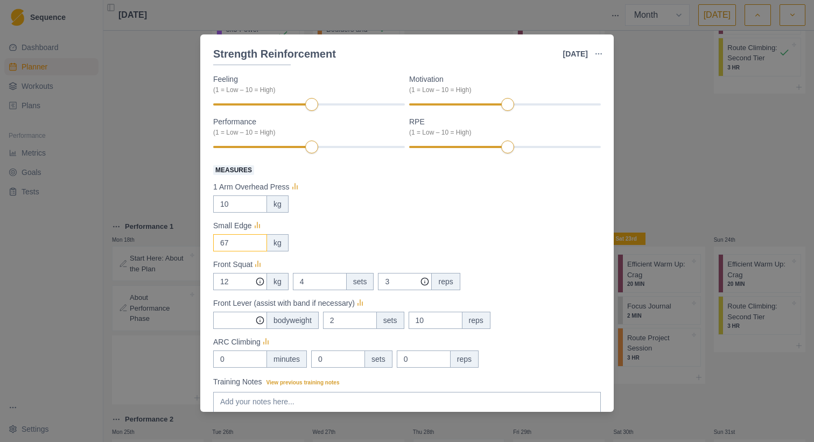
click at [238, 213] on input "67" at bounding box center [240, 203] width 54 height 17
click at [256, 232] on icon at bounding box center [257, 226] width 11 height 11
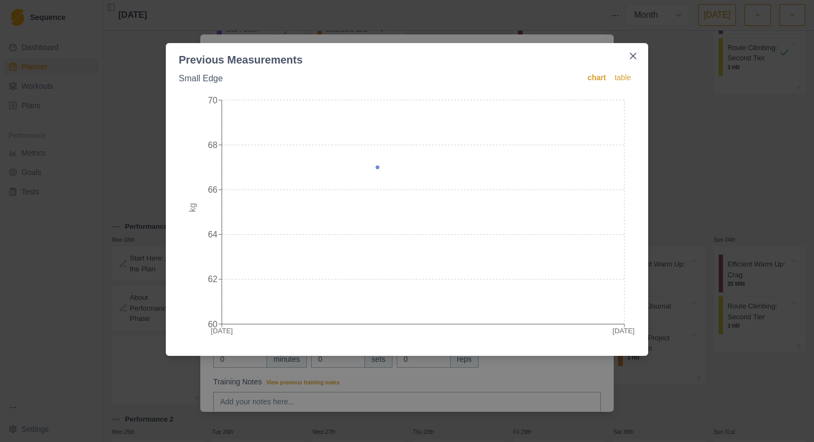
click at [129, 314] on div "Previous Measurements Small Edge chart table [DATE] Aug 60 62 64 66 68 70 kg" at bounding box center [407, 221] width 814 height 442
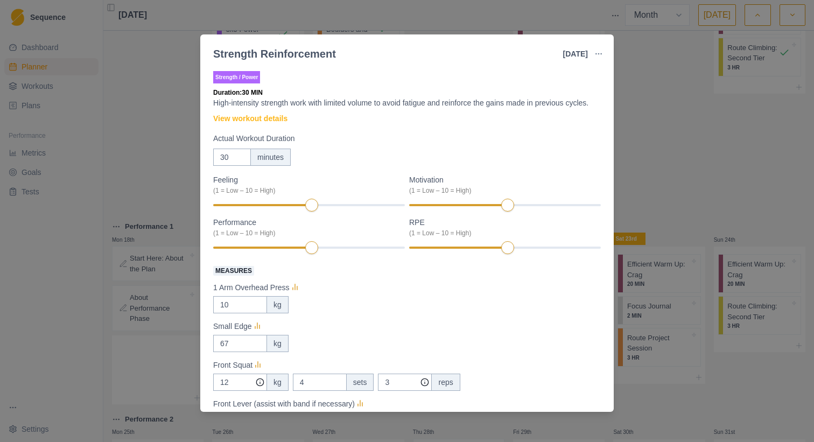
scroll to position [0, 0]
click at [599, 60] on button "button" at bounding box center [599, 54] width 22 height 22
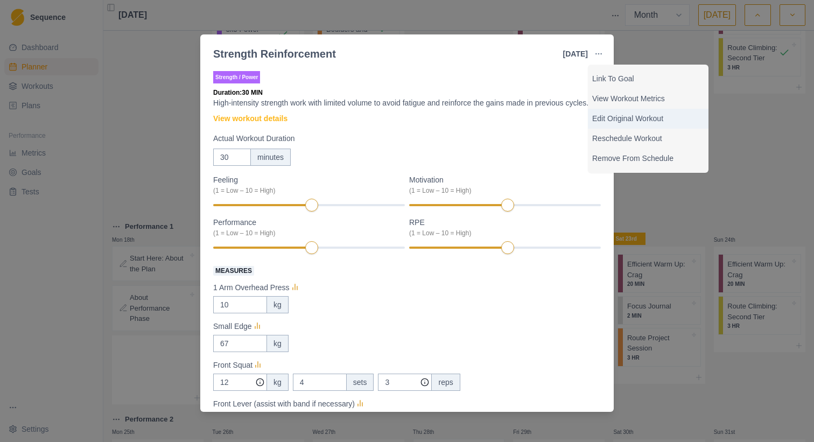
click at [624, 118] on p "Edit Original Workout" at bounding box center [648, 118] width 112 height 11
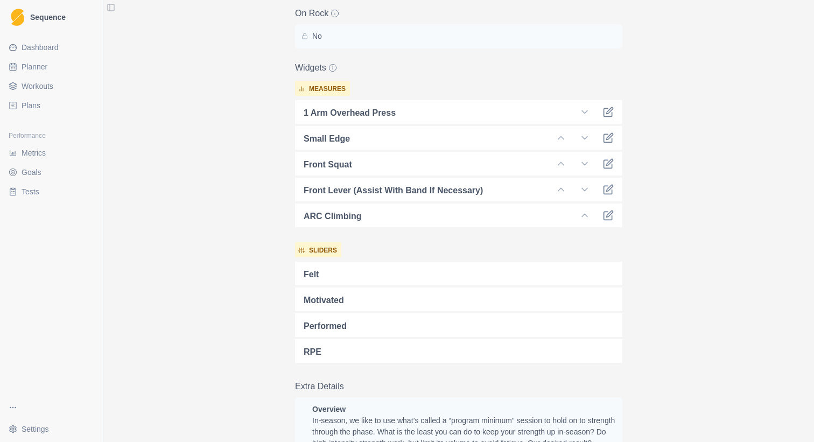
scroll to position [396, 0]
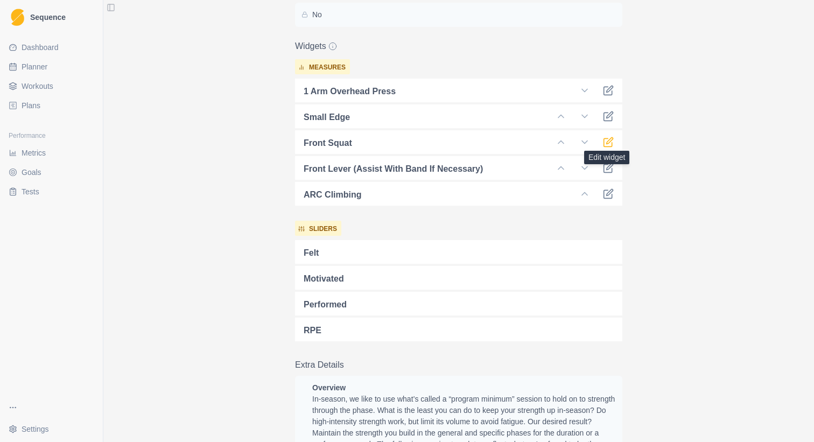
click at [608, 144] on icon at bounding box center [608, 142] width 11 height 11
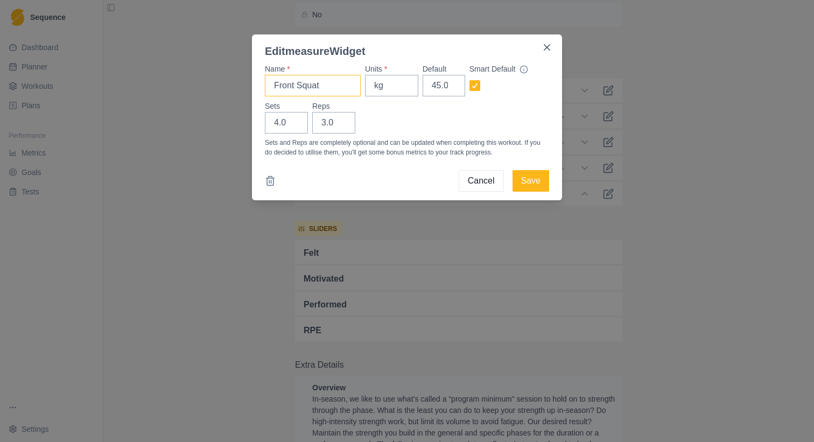
click at [340, 86] on input "Front Squat" at bounding box center [313, 86] width 96 height 22
type input "Knees to Elbows"
click at [393, 89] on input "kg" at bounding box center [391, 86] width 53 height 22
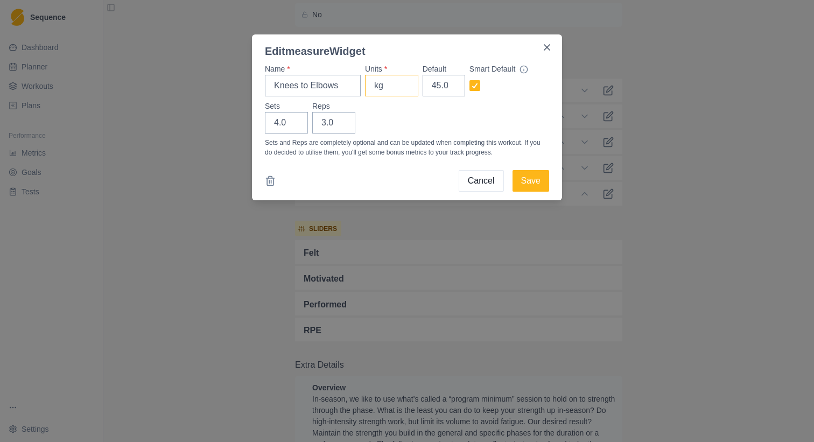
click at [393, 89] on input "kg" at bounding box center [391, 86] width 53 height 22
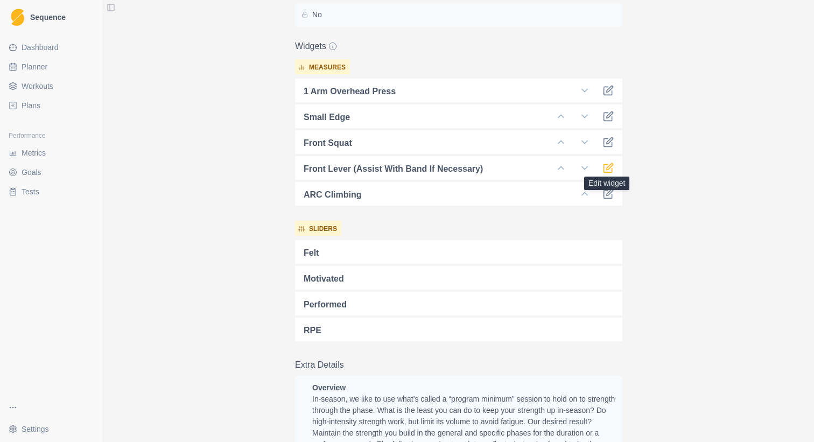
click at [610, 165] on icon at bounding box center [608, 168] width 11 height 11
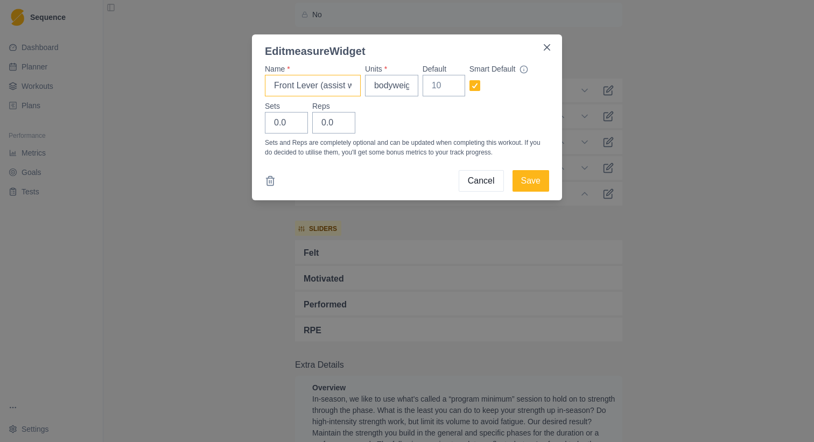
click at [314, 88] on input "Front Lever (assist with band if necessary)" at bounding box center [313, 86] width 96 height 22
type input "Knees to Elbows"
click at [396, 88] on input "bodyweight" at bounding box center [391, 86] width 53 height 22
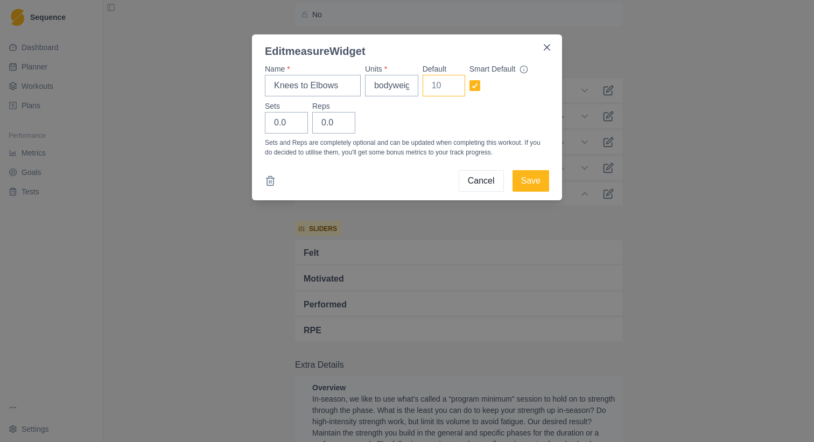
click at [438, 89] on input "Default" at bounding box center [444, 86] width 43 height 22
type input "1"
click at [274, 117] on input "0.0" at bounding box center [286, 123] width 43 height 22
type input "2.0"
type input "10"
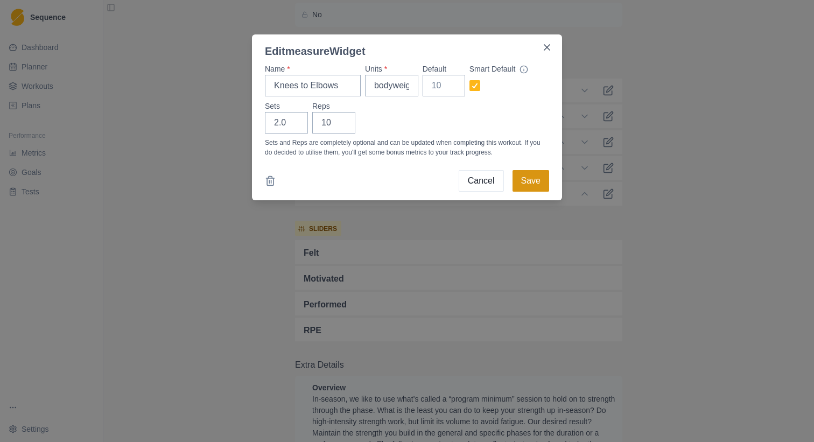
click at [524, 178] on button "Save" at bounding box center [531, 181] width 37 height 22
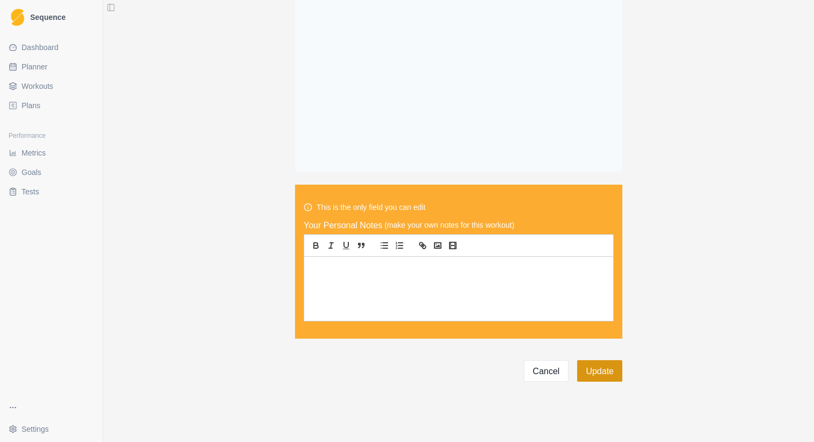
scroll to position [2237, 0]
click at [597, 363] on button "Update" at bounding box center [599, 371] width 45 height 22
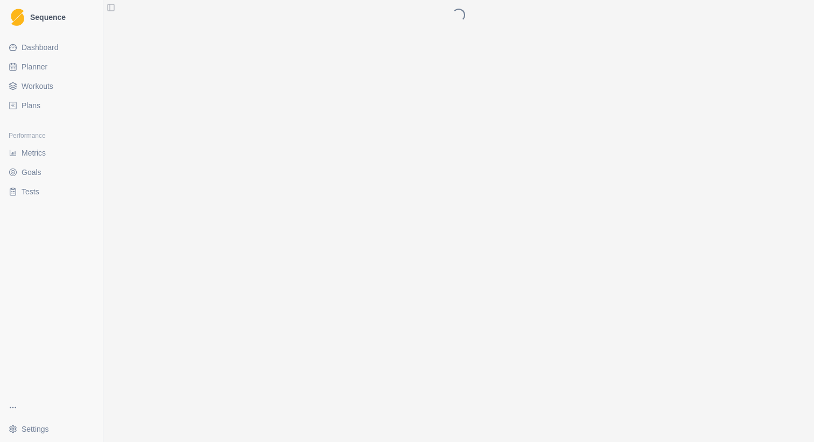
scroll to position [0, 0]
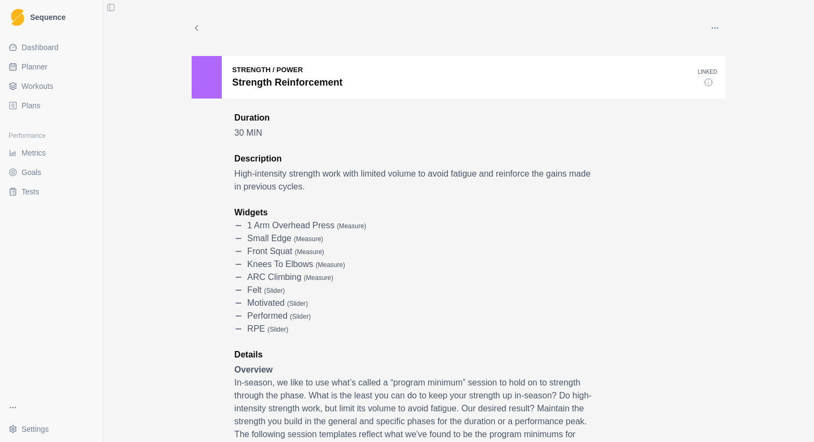
click at [54, 52] on span "Dashboard" at bounding box center [40, 47] width 37 height 11
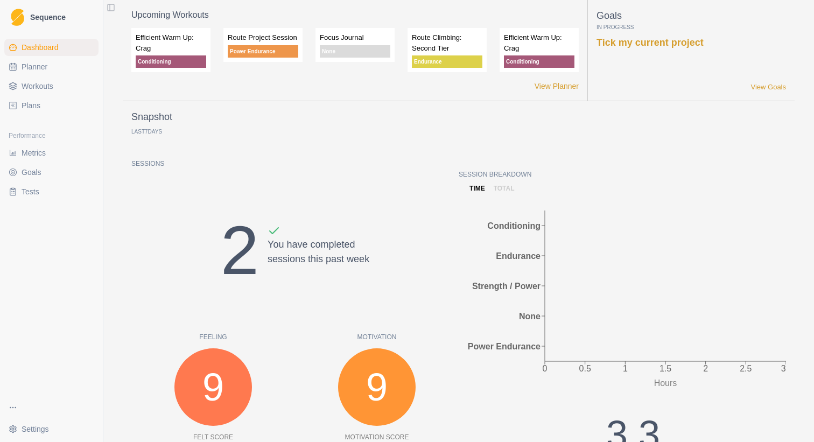
click at [60, 70] on link "Planner" at bounding box center [51, 66] width 94 height 17
select select "month"
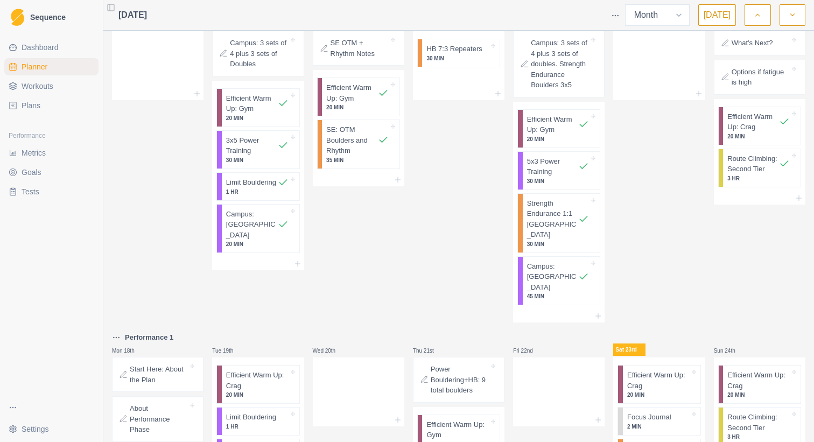
scroll to position [542, 0]
click at [243, 371] on p "Efficient Warm Up: Crag" at bounding box center [257, 381] width 62 height 21
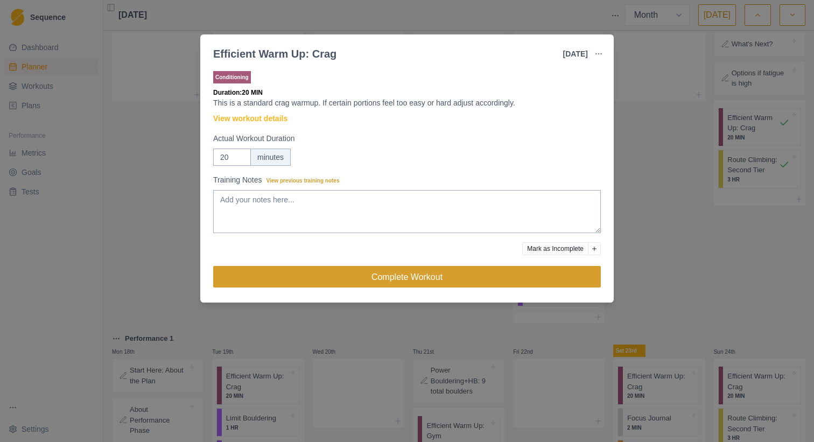
click at [394, 275] on button "Complete Workout" at bounding box center [407, 277] width 388 height 22
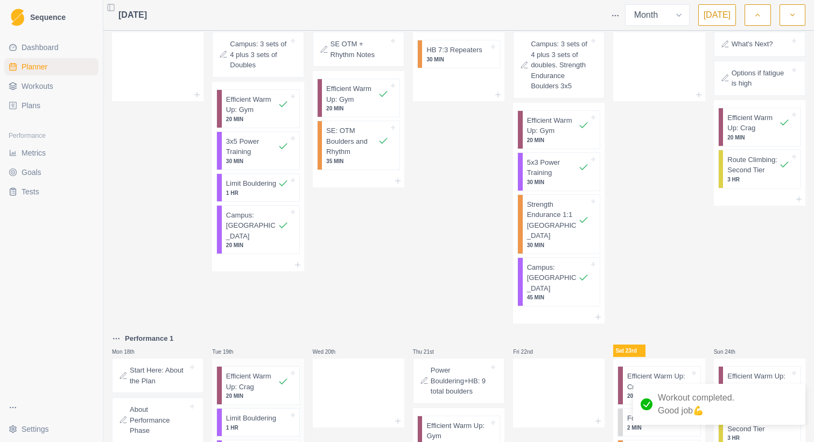
scroll to position [604, 0]
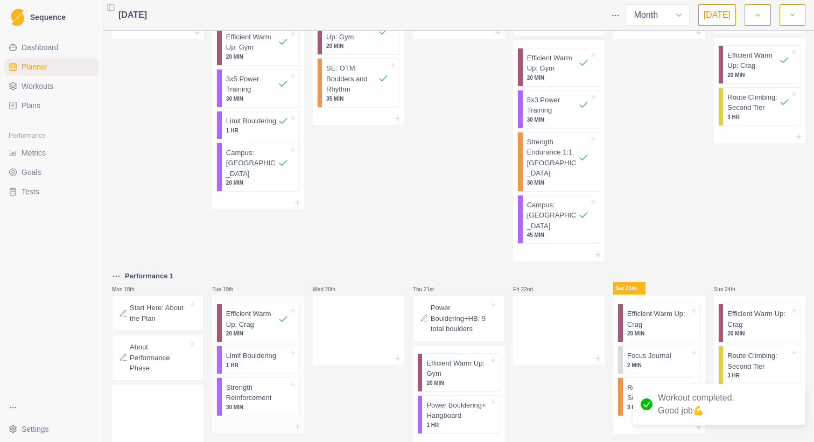
click at [269, 361] on p "1 HR" at bounding box center [257, 365] width 62 height 8
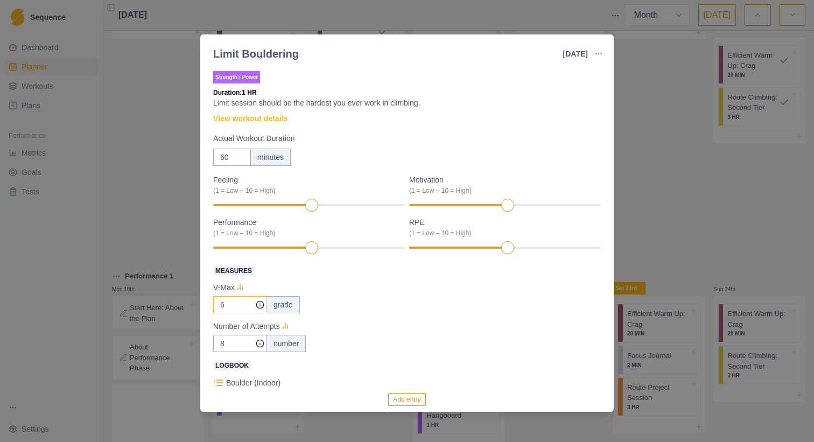
click at [234, 308] on input "6" at bounding box center [240, 304] width 54 height 17
type input "7"
click at [401, 244] on div "Performance (1 = Low – 10 = High)" at bounding box center [309, 236] width 192 height 38
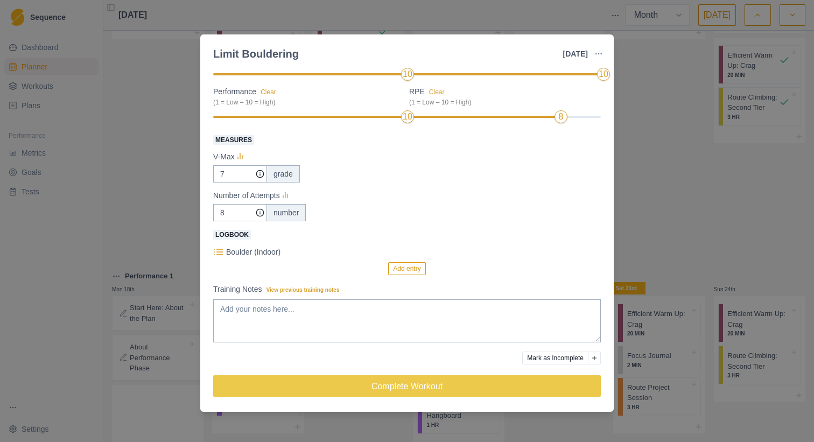
scroll to position [131, 0]
click at [310, 314] on textarea "Training Notes View previous training notes" at bounding box center [407, 320] width 388 height 43
click at [367, 320] on textarea "v7 skinny -done v7 ginger -new high point (falled on pocket) climbing in two pa…" at bounding box center [407, 320] width 388 height 43
click at [374, 320] on textarea "v7 skinny -done v7 ginger -new high point (falled on pocket) climbing in two pa…" at bounding box center [407, 320] width 388 height 43
type textarea "v7 skinny -done v7 ginger -new high point (falled on pocket) also climbed in tw…"
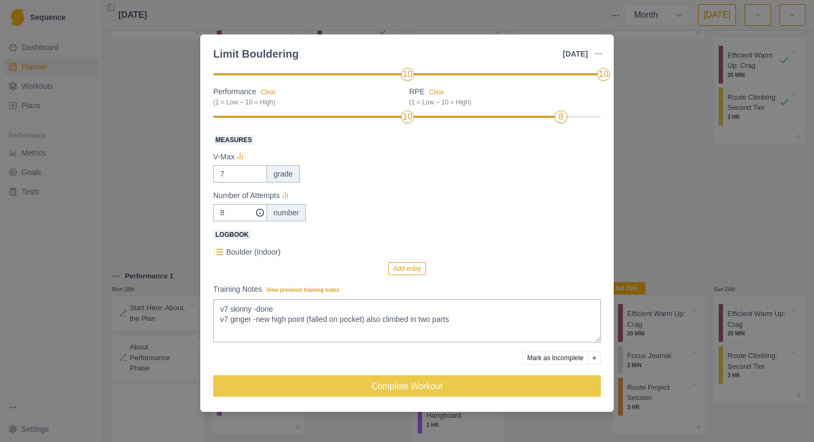
click at [230, 214] on input "8" at bounding box center [240, 212] width 54 height 17
click at [230, 212] on input "10" at bounding box center [240, 212] width 54 height 17
type input "9"
type input "8"
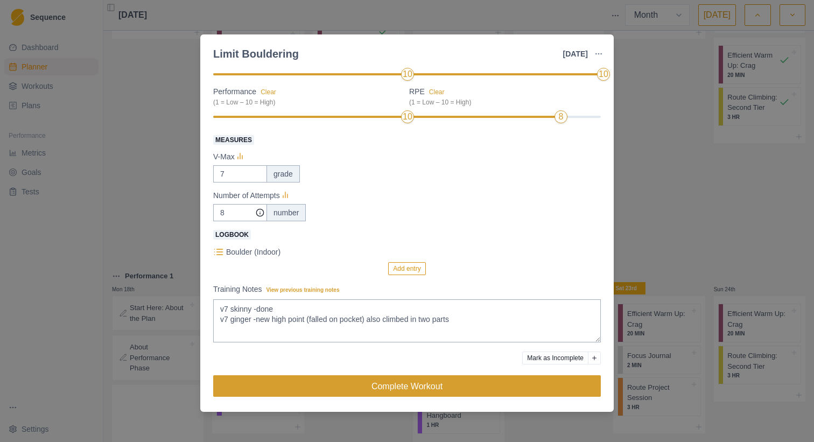
click at [399, 377] on button "Complete Workout" at bounding box center [407, 386] width 388 height 22
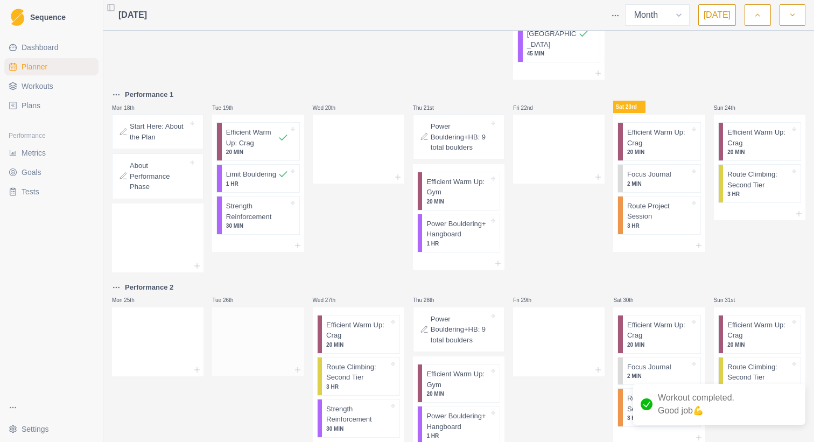
scroll to position [785, 0]
click at [343, 404] on p "Strength Reinforcement" at bounding box center [357, 414] width 62 height 21
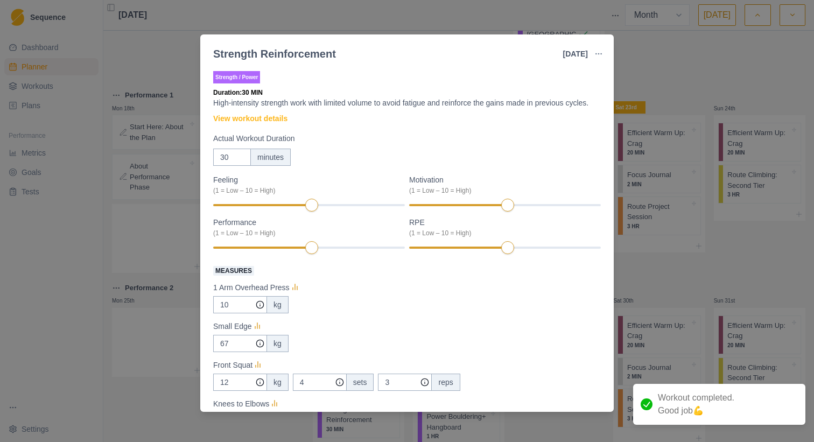
click at [168, 360] on div "Strength Reinforcement [DATE] Link To Goal View Workout Metrics Edit Original W…" at bounding box center [407, 221] width 814 height 442
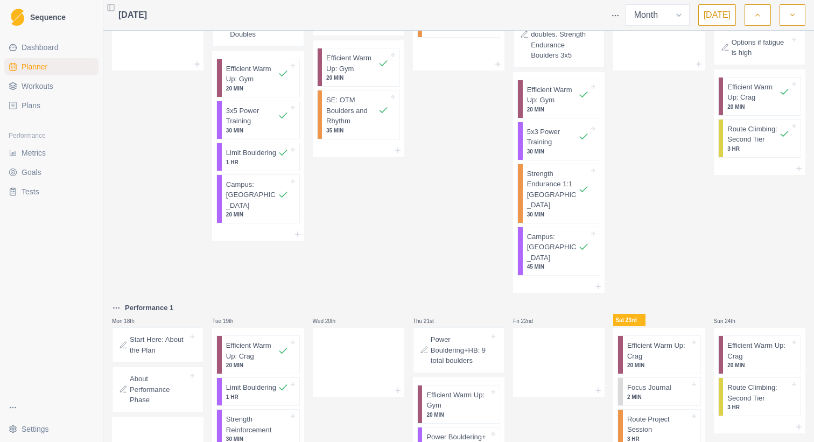
scroll to position [754, 0]
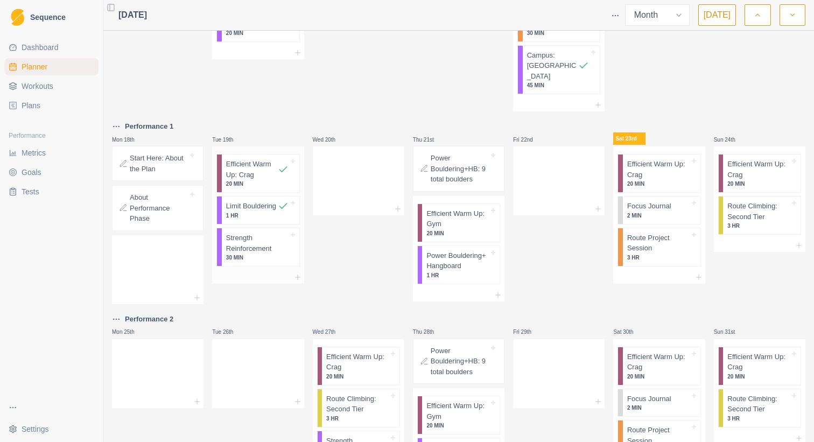
click at [246, 233] on p "Strength Reinforcement" at bounding box center [257, 243] width 62 height 21
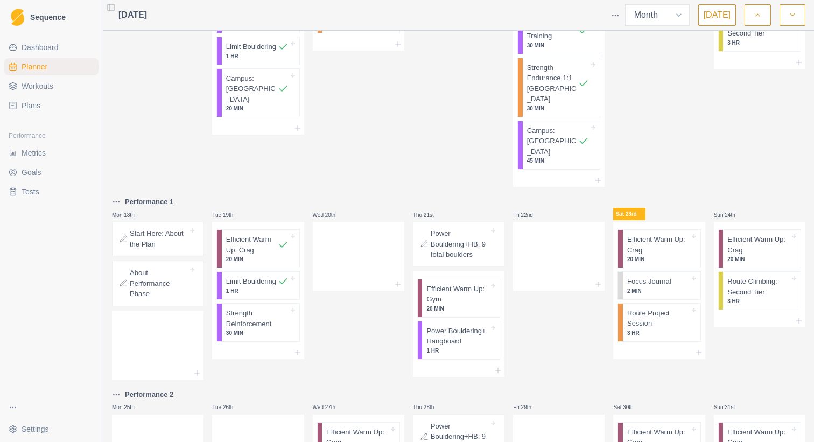
scroll to position [682, 0]
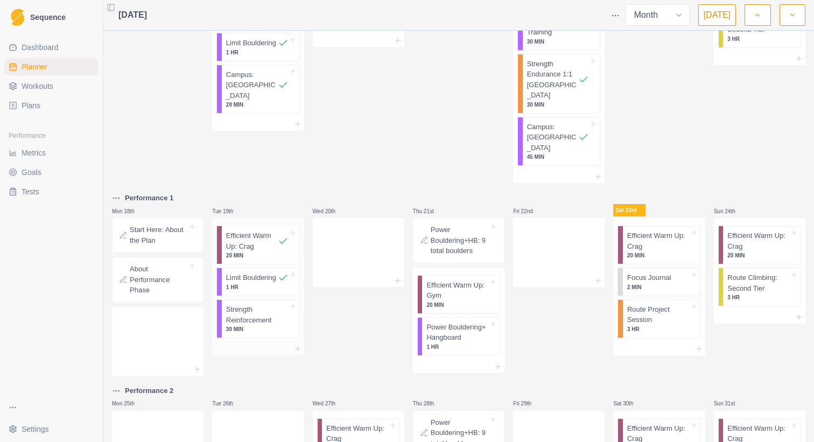
click at [237, 304] on p "Strength Reinforcement" at bounding box center [257, 314] width 62 height 21
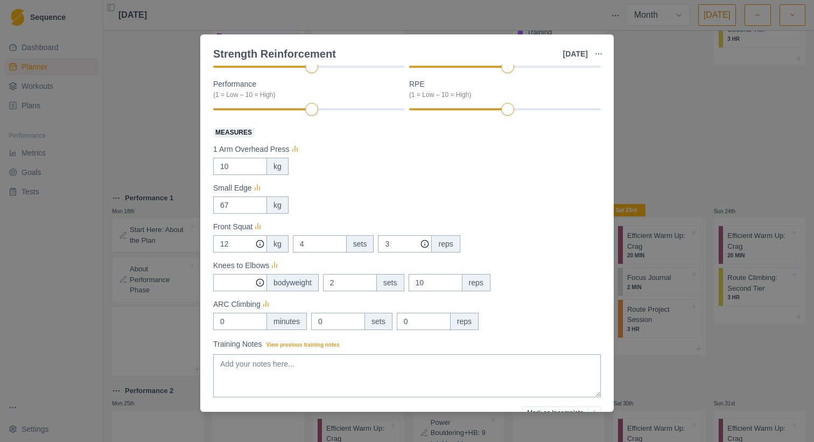
scroll to position [139, 0]
click at [234, 252] on input "Measures" at bounding box center [240, 243] width 54 height 17
click at [235, 174] on input "0" at bounding box center [240, 165] width 54 height 17
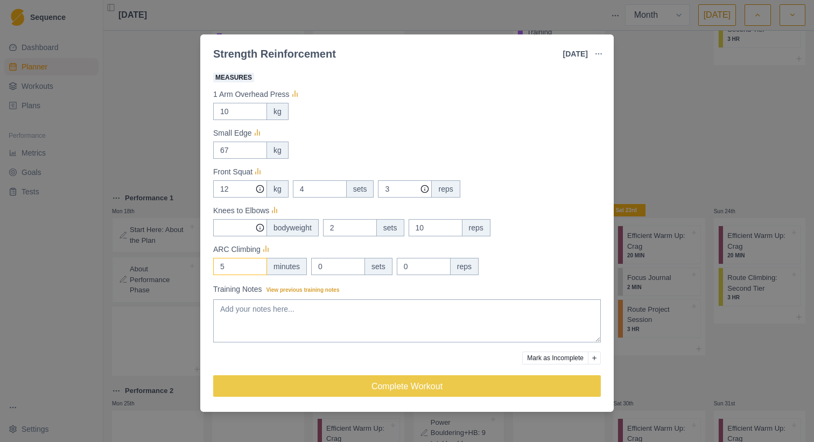
scroll to position [205, 0]
type input "5"
click at [244, 198] on input "Measures" at bounding box center [240, 188] width 54 height 17
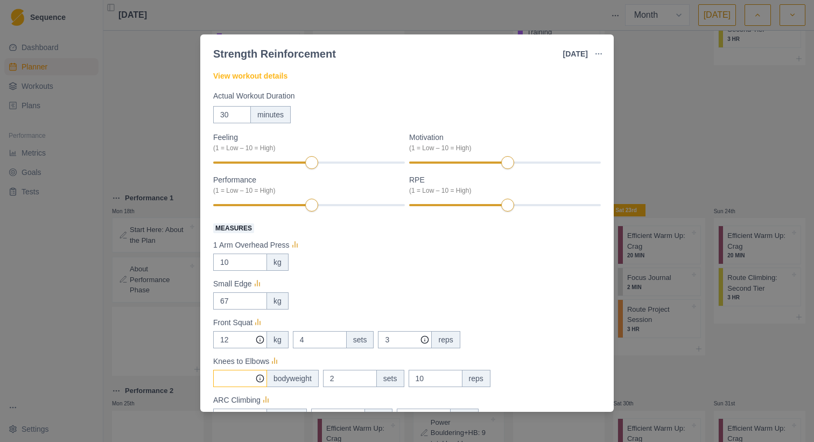
scroll to position [21, 0]
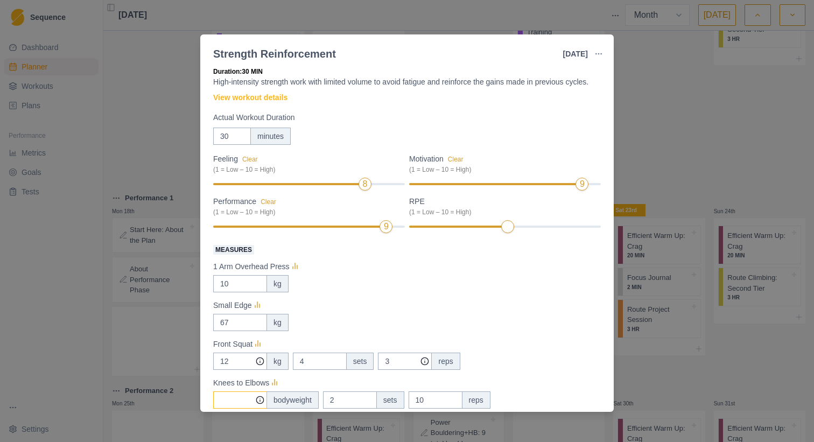
click at [571, 188] on div "9" at bounding box center [505, 184] width 192 height 8
click at [549, 230] on div "8" at bounding box center [505, 227] width 192 height 8
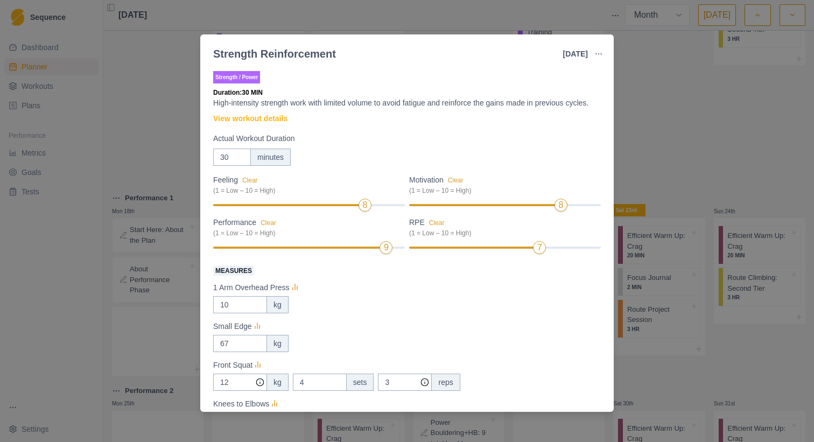
scroll to position [0, 0]
click at [527, 251] on div "7" at bounding box center [505, 248] width 192 height 8
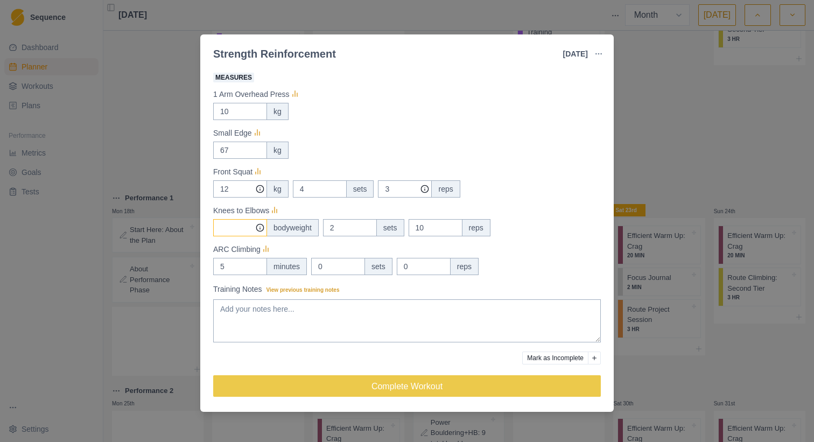
scroll to position [205, 0]
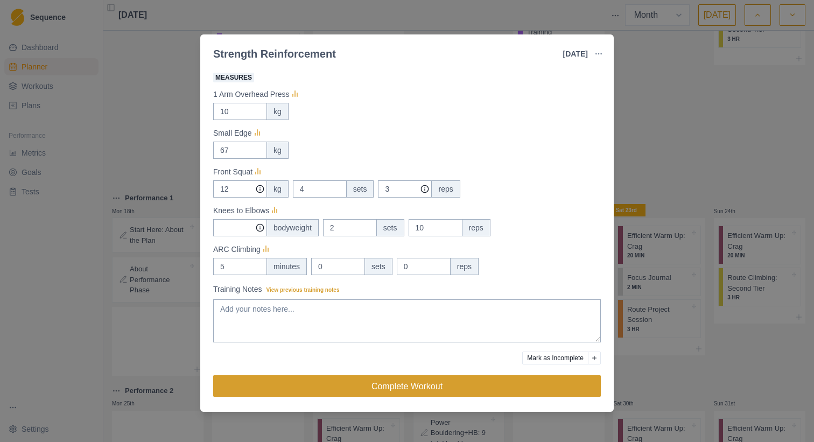
click at [487, 376] on button "Complete Workout" at bounding box center [407, 386] width 388 height 22
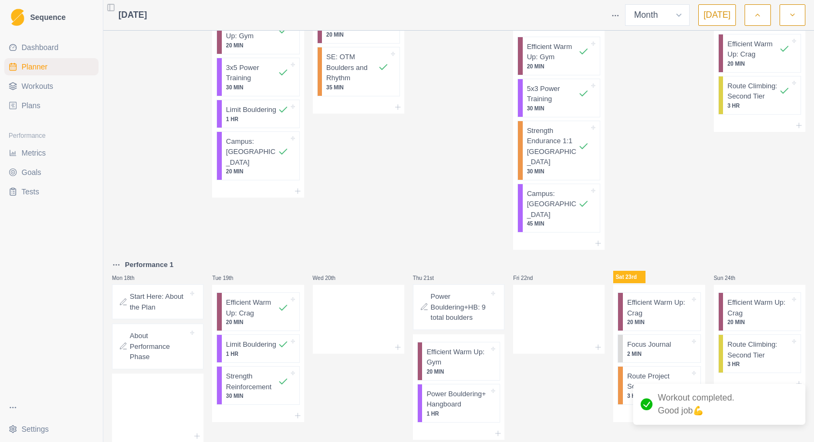
scroll to position [612, 0]
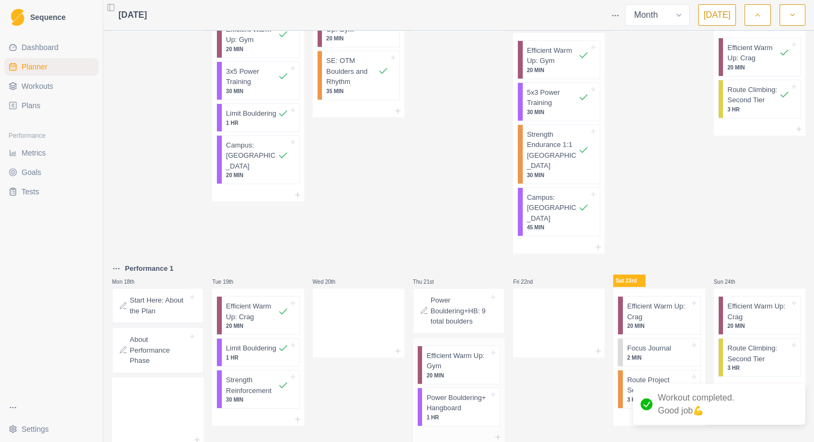
click at [446, 350] on p "Efficient Warm Up: Gym" at bounding box center [457, 360] width 62 height 21
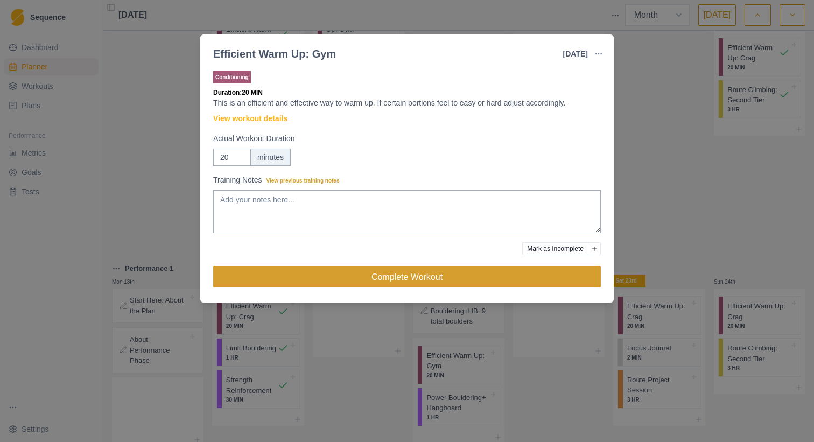
click at [418, 285] on button "Complete Workout" at bounding box center [407, 277] width 388 height 22
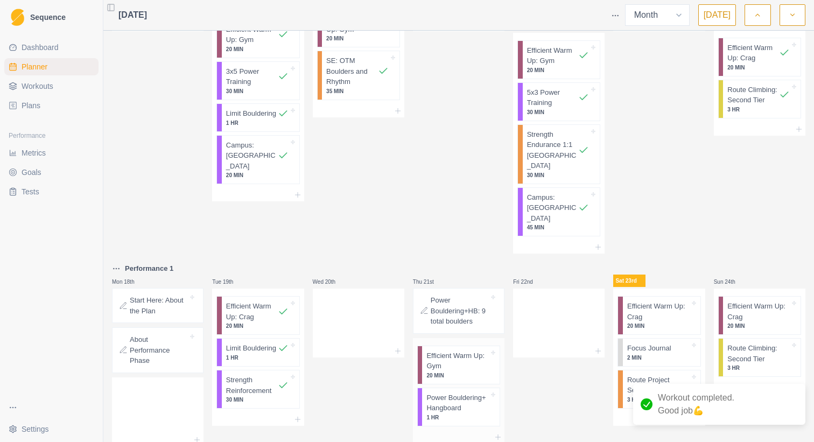
click at [447, 392] on p "Power Bouldering+ Hangboard" at bounding box center [457, 402] width 62 height 21
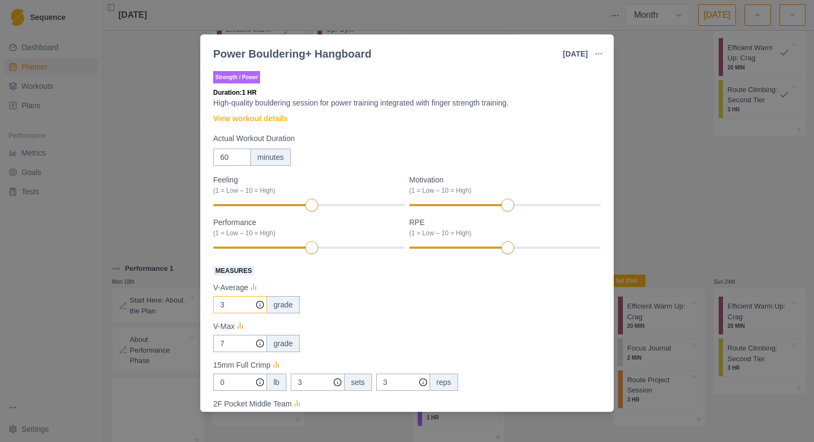
click at [228, 303] on input "3" at bounding box center [240, 304] width 54 height 17
type input "2"
click at [236, 313] on input "7" at bounding box center [240, 304] width 54 height 17
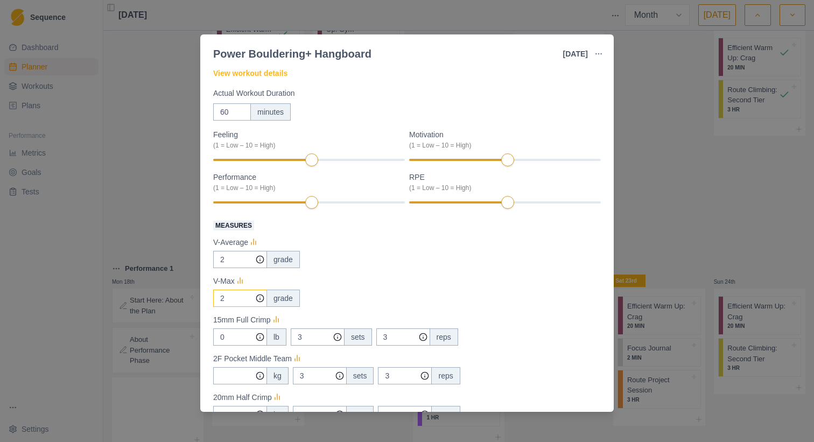
scroll to position [62, 0]
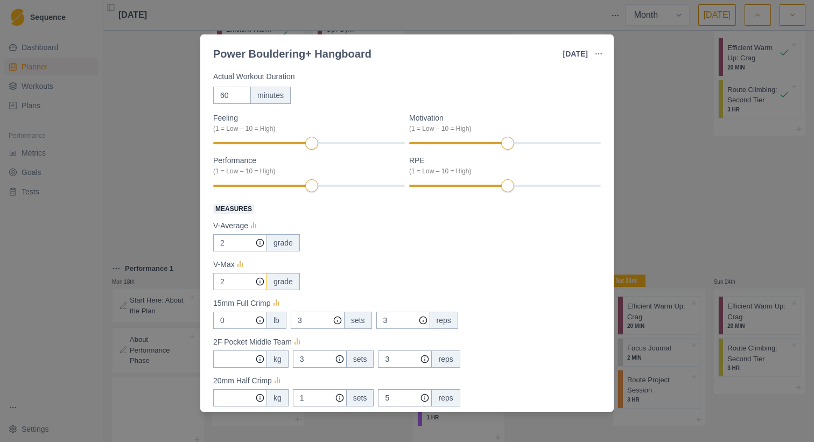
click at [233, 251] on input "2" at bounding box center [240, 242] width 54 height 17
type input "3"
click at [235, 251] on input "0" at bounding box center [240, 242] width 54 height 17
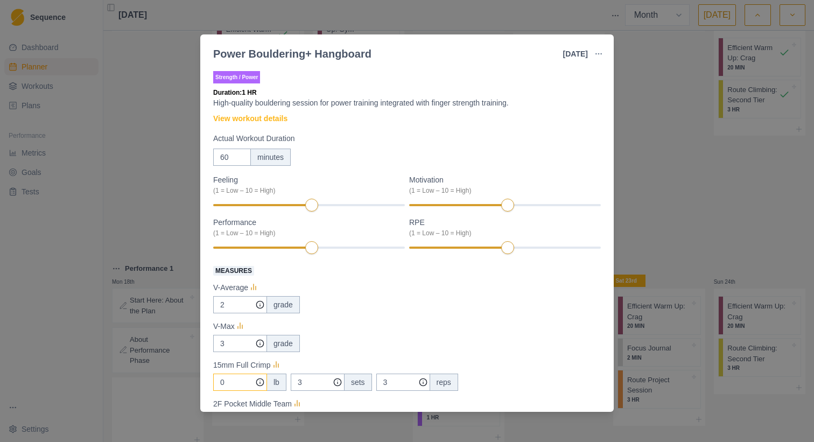
scroll to position [0, 0]
click at [598, 52] on icon "button" at bounding box center [598, 54] width 9 height 9
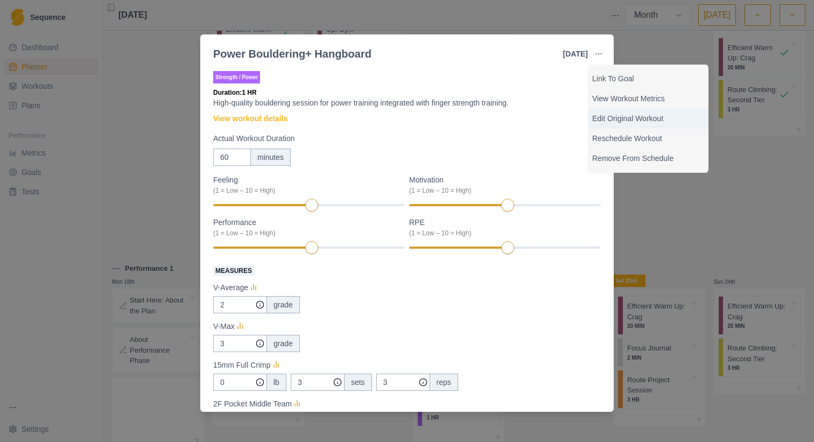
click at [623, 113] on p "Edit Original Workout" at bounding box center [648, 118] width 112 height 11
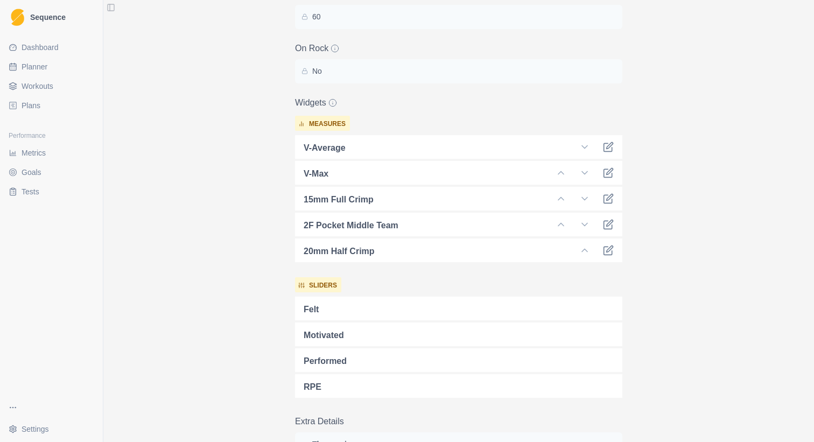
scroll to position [361, 0]
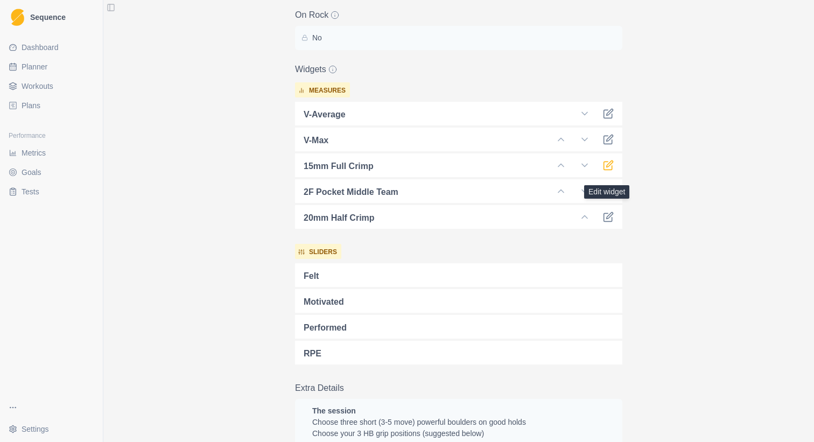
click at [605, 171] on icon at bounding box center [608, 165] width 11 height 11
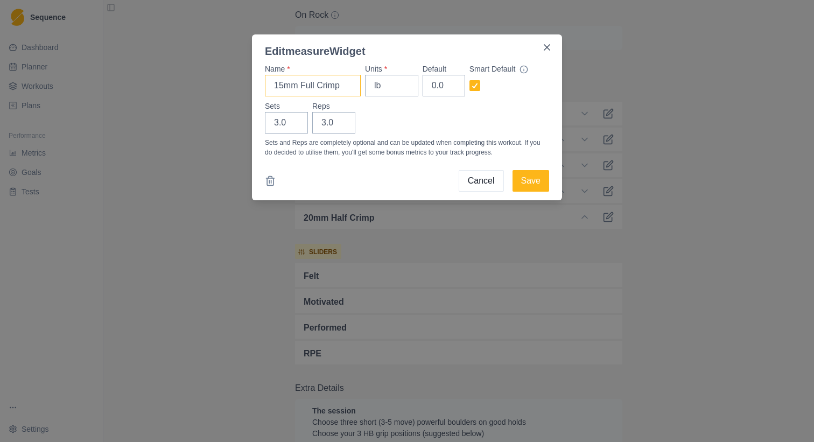
drag, startPoint x: 282, startPoint y: 82, endPoint x: 267, endPoint y: 82, distance: 15.6
click at [267, 82] on input "15mm Full Crimp" at bounding box center [313, 86] width 96 height 22
click at [230, 107] on div "Edit measure Widget Name * 15mm Full Crimp Units * lb Default 0.0 Smart Default…" at bounding box center [407, 221] width 814 height 442
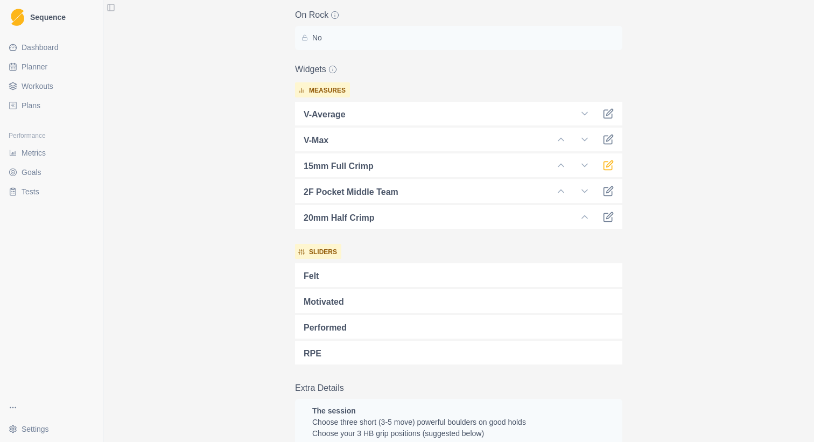
click at [611, 171] on icon at bounding box center [608, 165] width 11 height 11
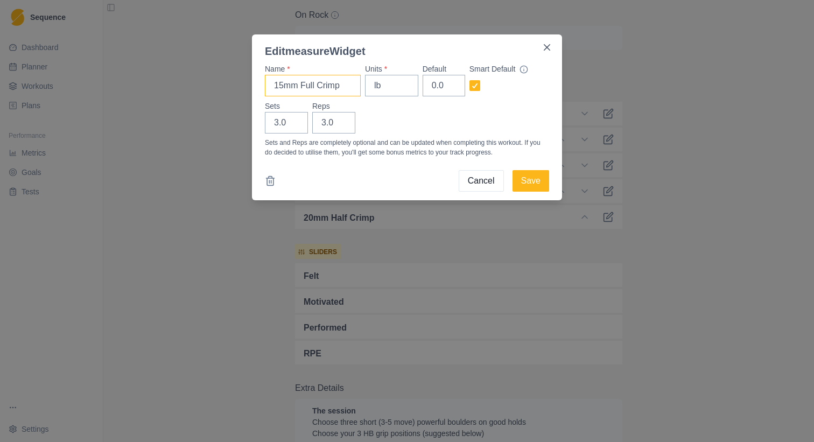
drag, startPoint x: 284, startPoint y: 85, endPoint x: 258, endPoint y: 84, distance: 25.8
click at [259, 84] on div "Name * 15mm Full Crimp Units * lb Default 0.0 Smart Default Sets 3.0 Reps 3.0 S…" at bounding box center [407, 129] width 310 height 141
type input "20mm Full Crimp"
click at [380, 82] on input "lb" at bounding box center [391, 86] width 53 height 22
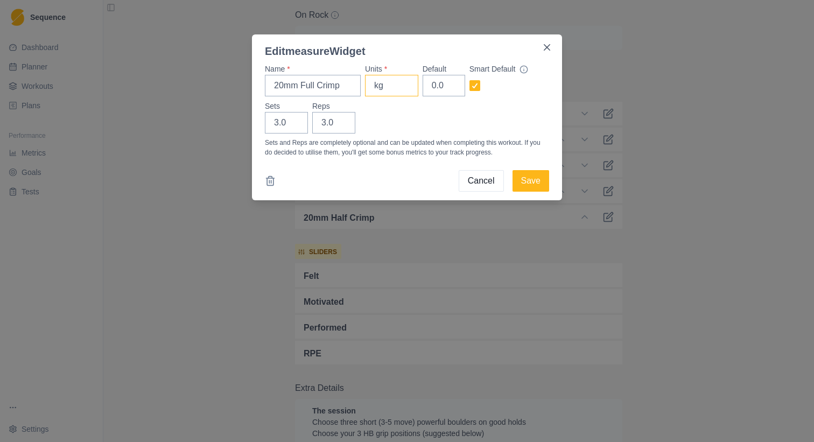
click at [394, 86] on input "kg" at bounding box center [391, 86] width 53 height 22
type input "kg"
click at [400, 112] on div "Sets 3.0 Reps 3.0" at bounding box center [407, 117] width 284 height 33
click at [528, 180] on button "Save" at bounding box center [531, 181] width 37 height 22
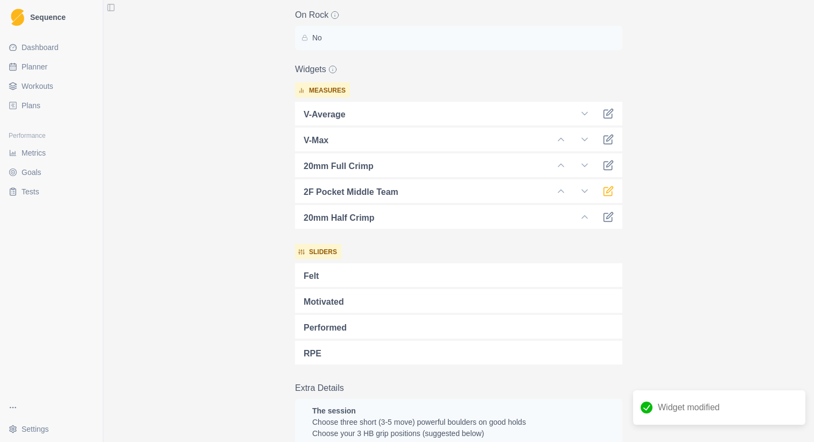
click at [607, 197] on icon at bounding box center [608, 191] width 11 height 11
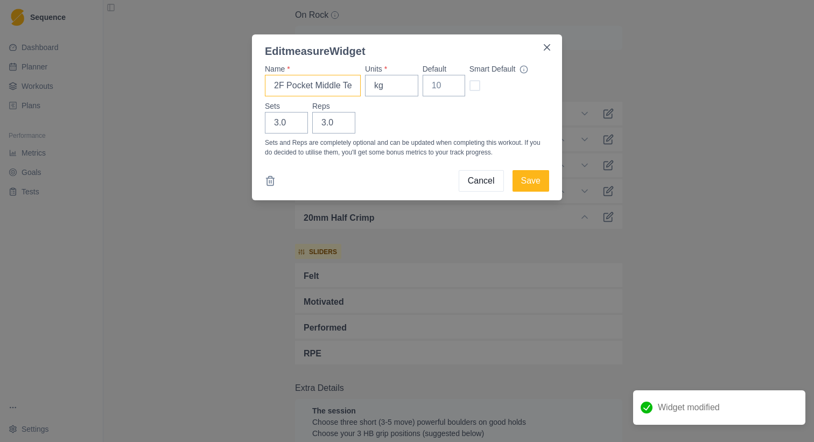
click at [287, 84] on input "2F Pocket Middle Team" at bounding box center [313, 86] width 96 height 22
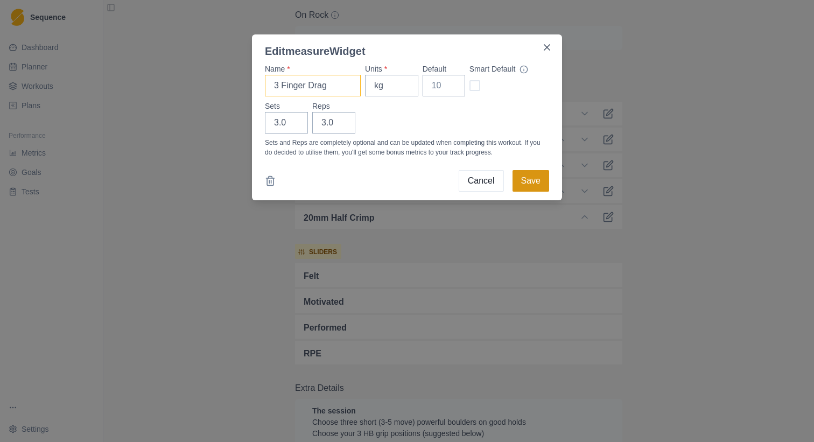
type input "3 Finger Drag"
click at [526, 187] on button "Save" at bounding box center [531, 181] width 37 height 22
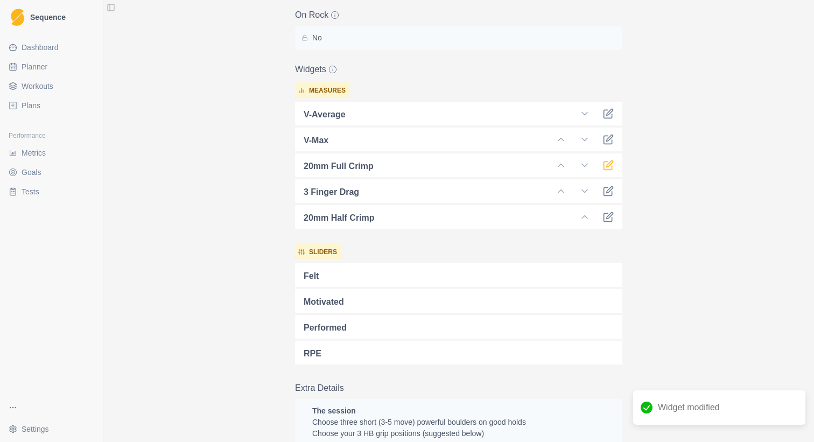
click at [608, 167] on icon at bounding box center [610, 163] width 6 height 6
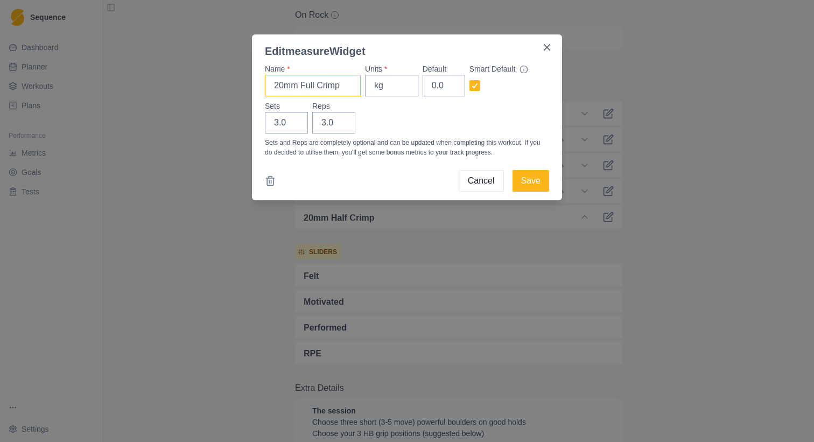
click at [304, 82] on input "20mm Full Crimp" at bounding box center [313, 86] width 96 height 22
type input "20mm Half Crimp"
click at [531, 189] on button "Save" at bounding box center [531, 181] width 37 height 22
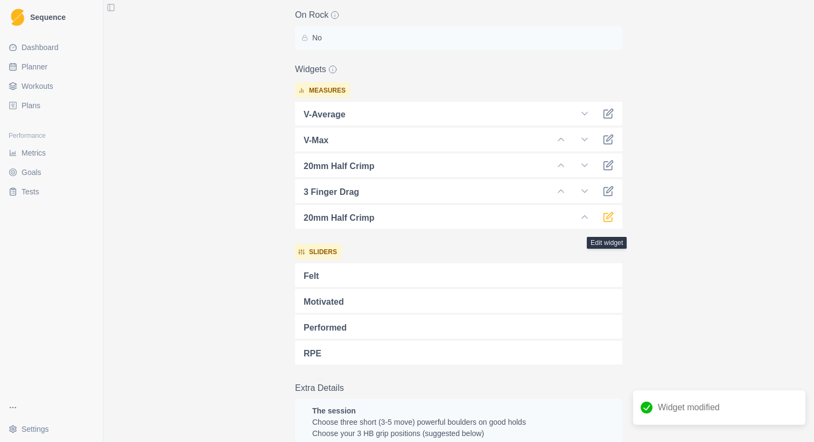
click at [610, 222] on icon at bounding box center [608, 217] width 11 height 11
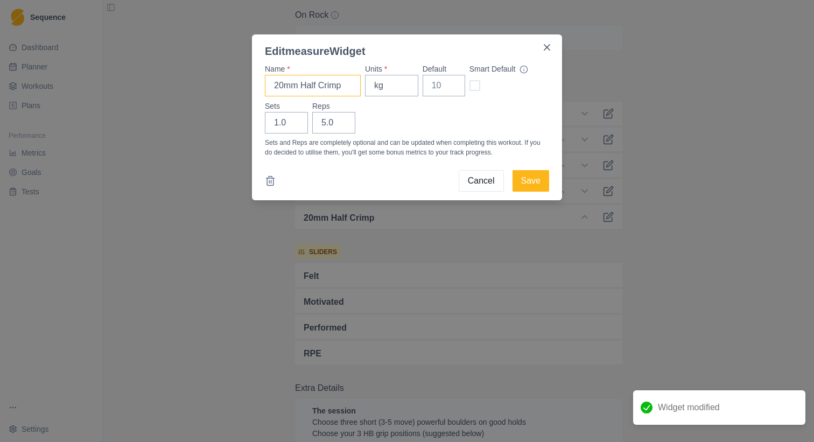
click at [303, 89] on input "20mm Half Crimp" at bounding box center [313, 86] width 96 height 22
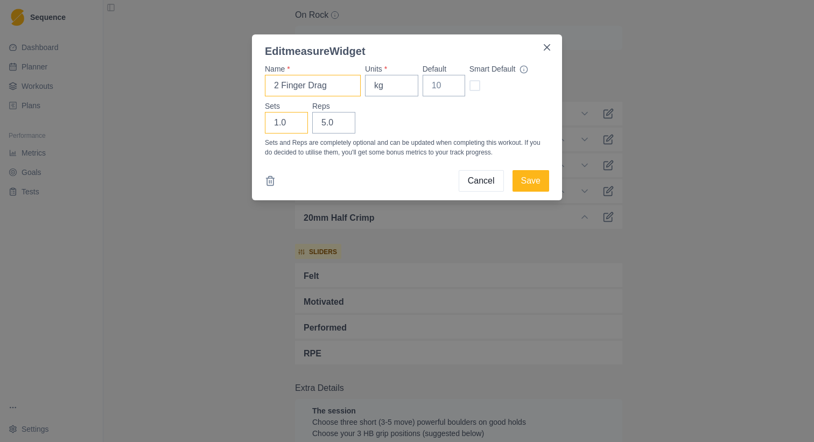
type input "2 Finger Drag"
click at [276, 124] on input "1.0" at bounding box center [286, 123] width 43 height 22
type input "0"
type input "3"
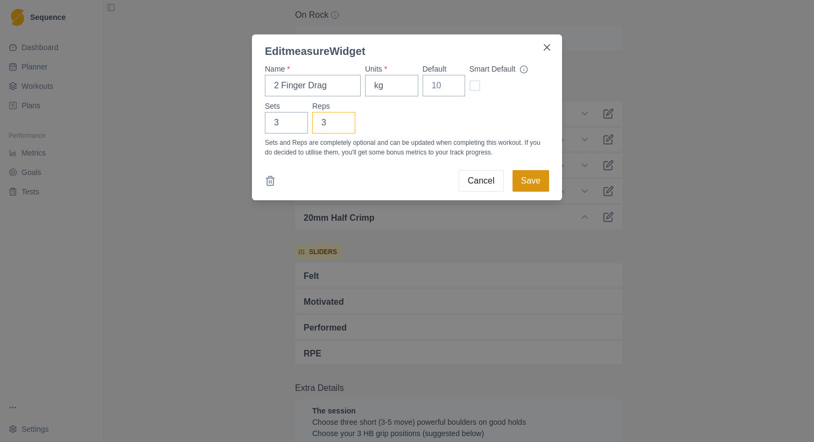
type input "3"
click at [524, 180] on button "Save" at bounding box center [531, 181] width 37 height 22
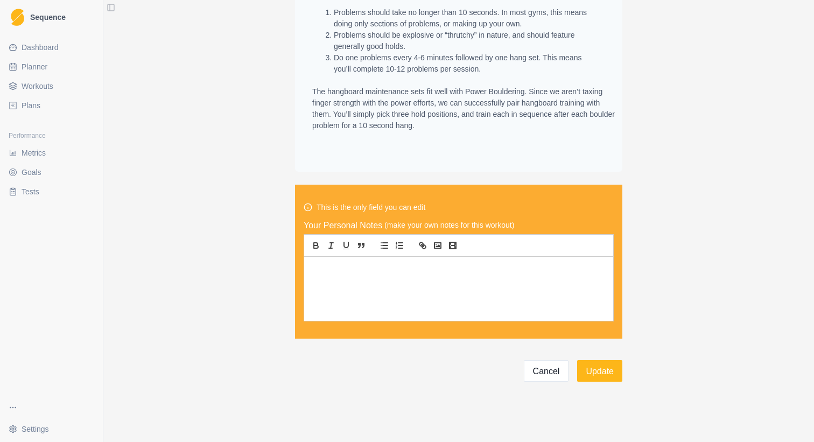
scroll to position [1008, 0]
click at [595, 363] on button "Update" at bounding box center [599, 371] width 45 height 22
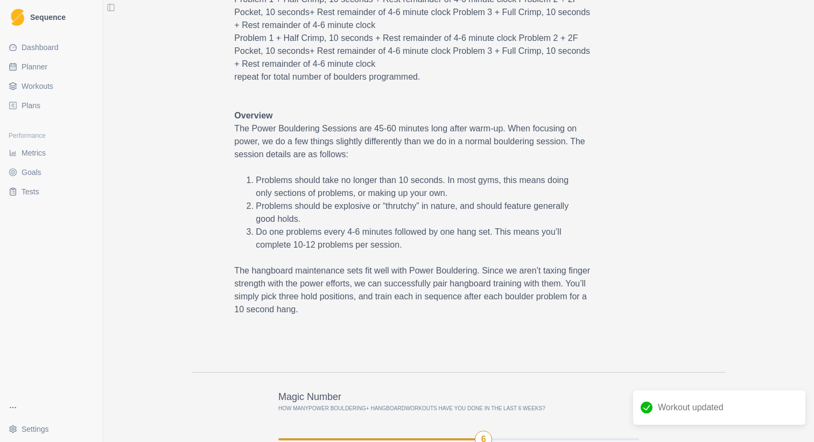
scroll to position [279, 0]
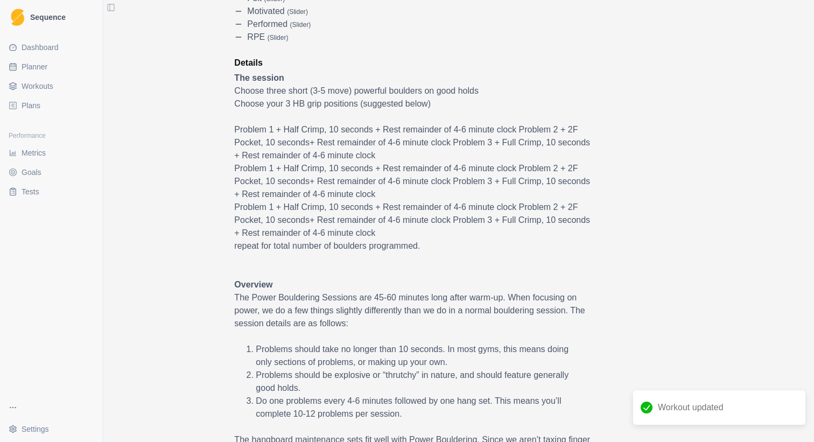
click at [28, 59] on link "Planner" at bounding box center [51, 66] width 94 height 17
select select "month"
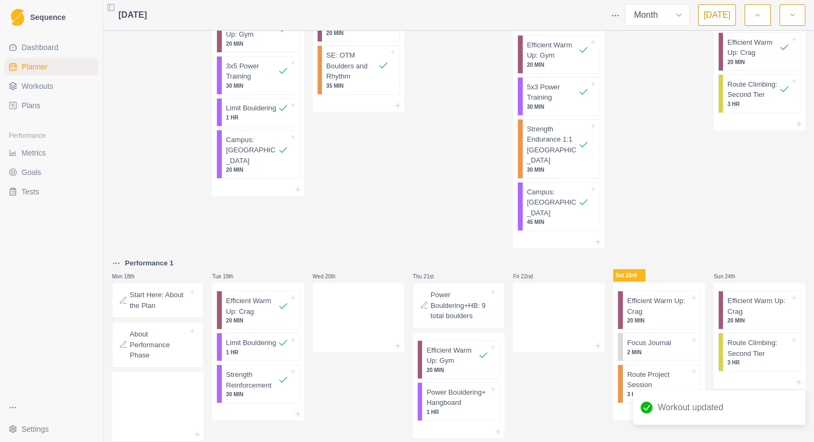
scroll to position [679, 0]
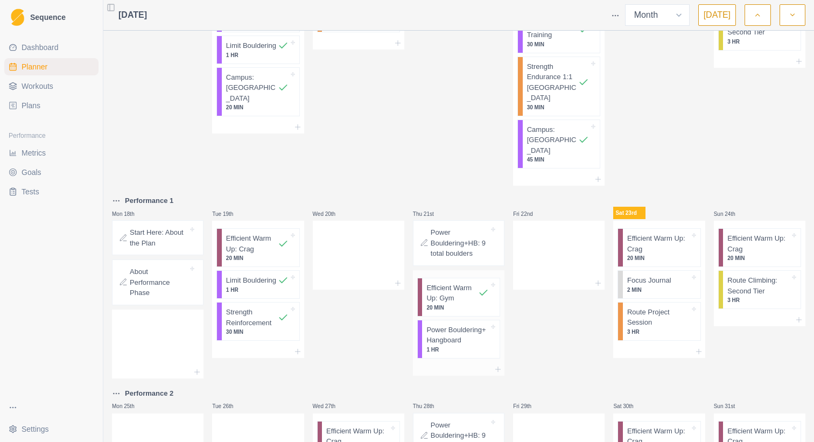
click at [434, 325] on p "Power Bouldering+ Hangboard" at bounding box center [457, 335] width 62 height 21
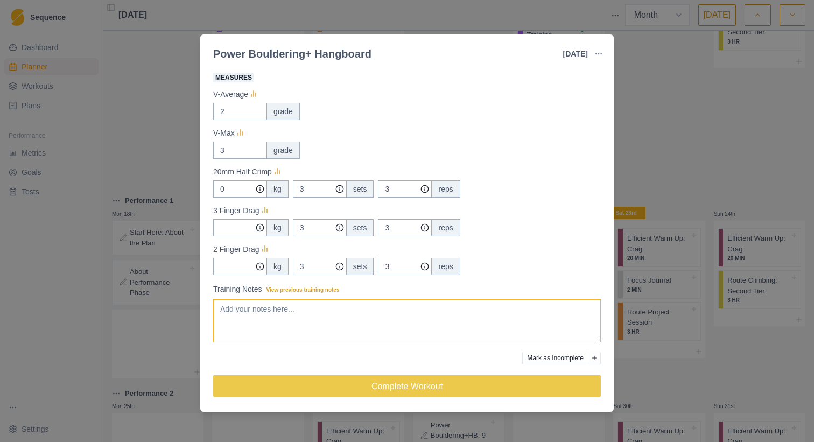
scroll to position [194, 0]
click at [256, 311] on textarea "Training Notes View previous training notes" at bounding box center [407, 320] width 388 height 43
click at [343, 307] on textarea "finger boards done on warm-up board on" at bounding box center [407, 320] width 388 height 43
click at [247, 309] on textarea "finger boards done on warm-up board on" at bounding box center [407, 320] width 388 height 43
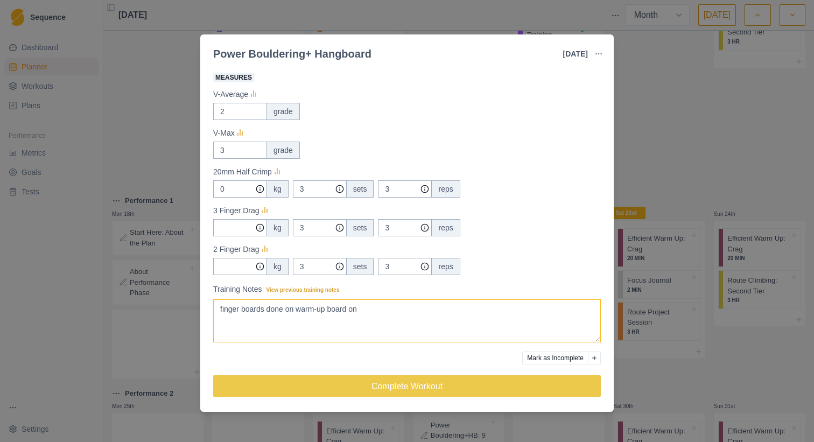
click at [247, 309] on textarea "finger boards done on warm-up board on" at bounding box center [407, 320] width 388 height 43
click at [271, 310] on textarea "finger boards done on warm-up board on" at bounding box center [407, 320] width 388 height 43
drag, startPoint x: 271, startPoint y: 310, endPoint x: 223, endPoint y: 310, distance: 48.5
click at [223, 310] on textarea "finger boards done on warm-up board on" at bounding box center [407, 320] width 388 height 43
click at [262, 313] on textarea "finger boards done on warm-up board on" at bounding box center [407, 320] width 388 height 43
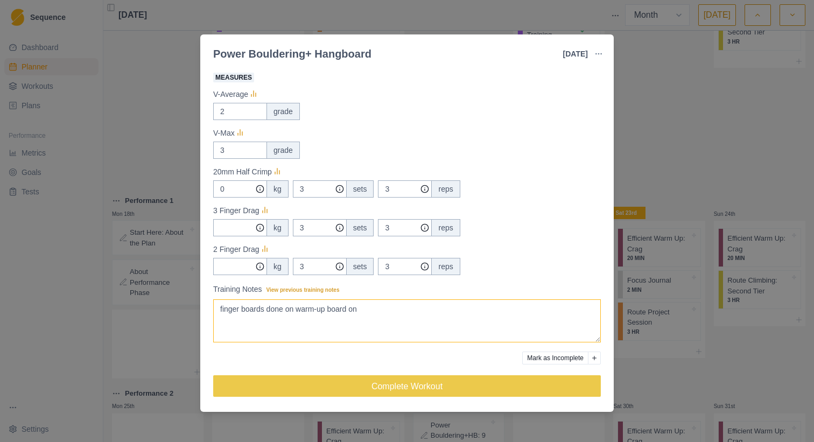
drag, startPoint x: 268, startPoint y: 311, endPoint x: 181, endPoint y: 311, distance: 87.2
click at [181, 311] on div "Power Bouldering+ Hangboard [DATE] Link To Goal View Workout Metrics Edit Origi…" at bounding box center [407, 221] width 814 height 442
click at [348, 308] on textarea "finger part done on warm-up board on" at bounding box center [407, 320] width 388 height 43
drag, startPoint x: 315, startPoint y: 318, endPoint x: 274, endPoint y: 310, distance: 42.3
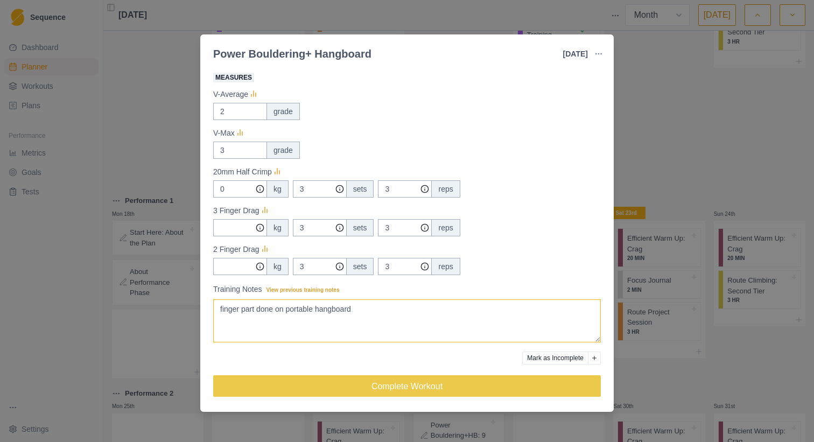
click at [274, 310] on textarea "finger part done on portable hangboard" at bounding box center [407, 320] width 388 height 43
drag, startPoint x: 288, startPoint y: 307, endPoint x: 163, endPoint y: 307, distance: 125.4
click at [163, 307] on div "Power Bouldering+ Hangboard [DATE] Link To Goal View Workout Metrics Edit Origi…" at bounding box center [407, 221] width 814 height 442
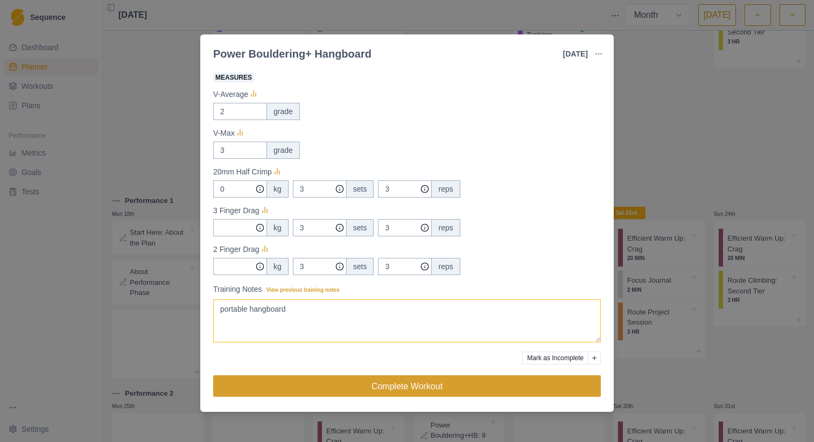
type textarea "portable hangboard"
click at [387, 382] on button "Complete Workout" at bounding box center [407, 386] width 388 height 22
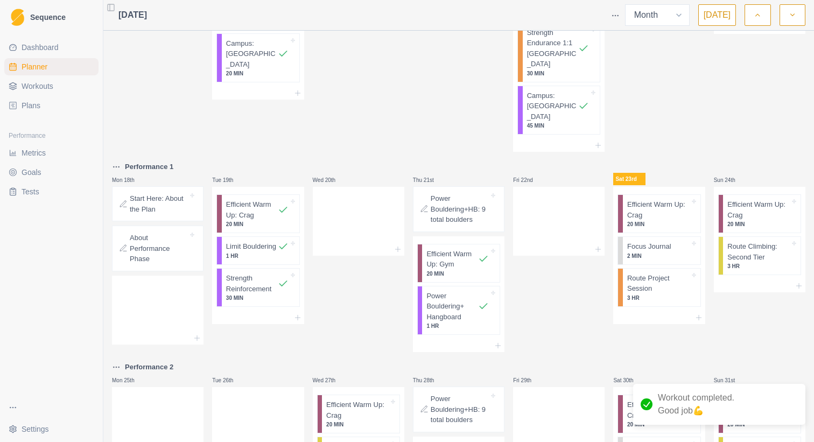
scroll to position [707, 0]
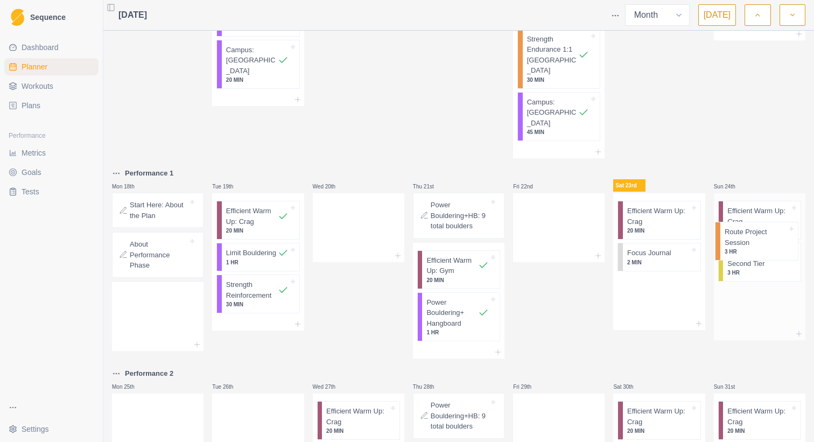
drag, startPoint x: 648, startPoint y: 249, endPoint x: 750, endPoint y: 246, distance: 101.8
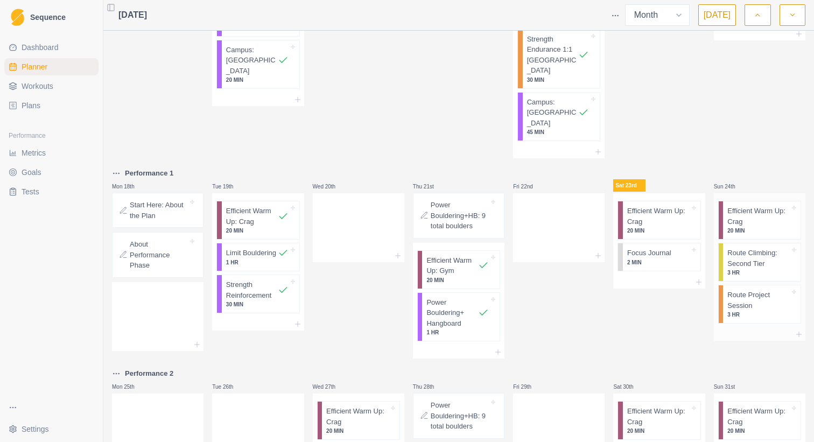
click at [742, 269] on p "3 HR" at bounding box center [758, 273] width 62 height 8
click at [795, 243] on div "Route Climbing: Second Tier 3 HR" at bounding box center [762, 262] width 78 height 38
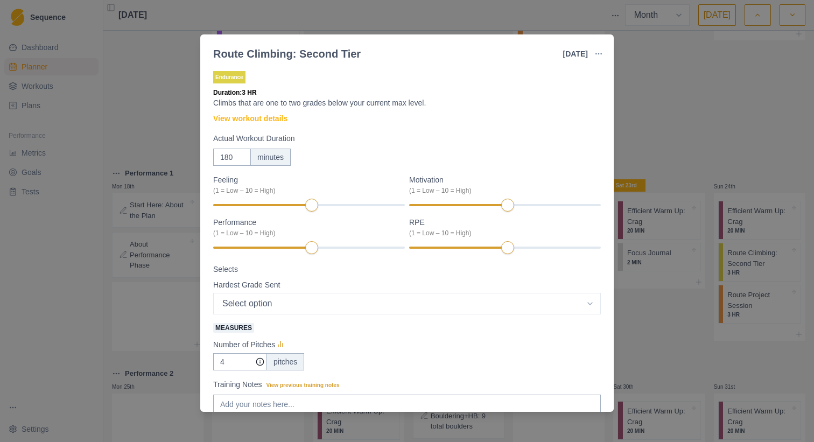
scroll to position [0, 0]
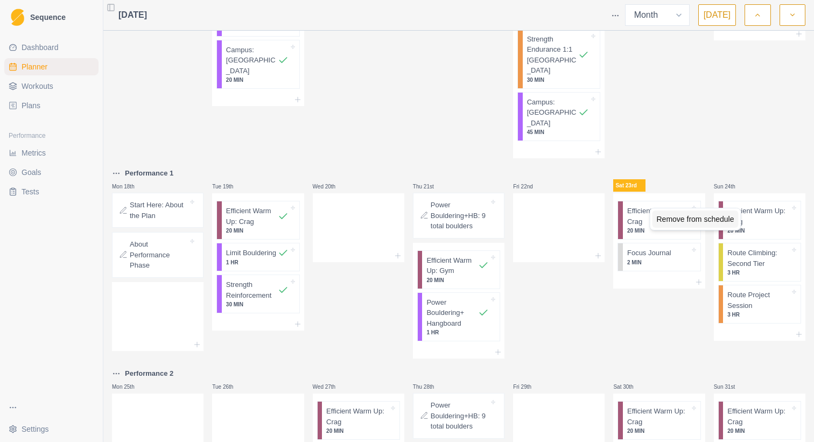
click at [705, 220] on div "Remove from schedule" at bounding box center [696, 219] width 86 height 17
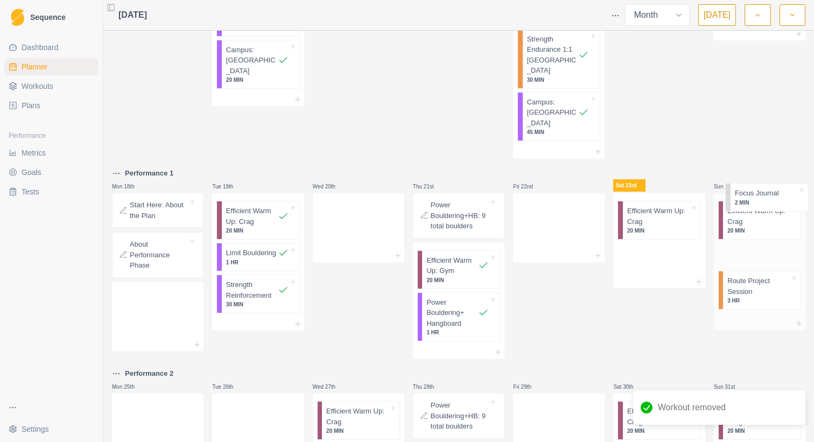
drag, startPoint x: 646, startPoint y: 212, endPoint x: 751, endPoint y: 205, distance: 104.7
click at [669, 184] on div "Remove from schedule" at bounding box center [687, 181] width 86 height 17
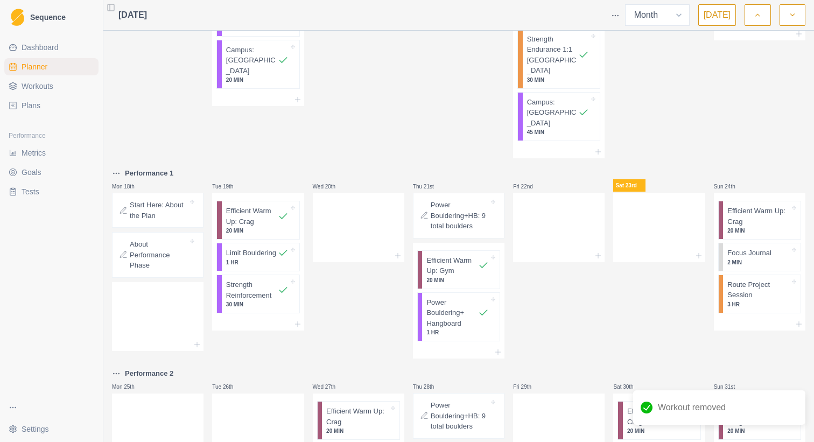
click at [45, 150] on span "Metrics" at bounding box center [34, 153] width 24 height 11
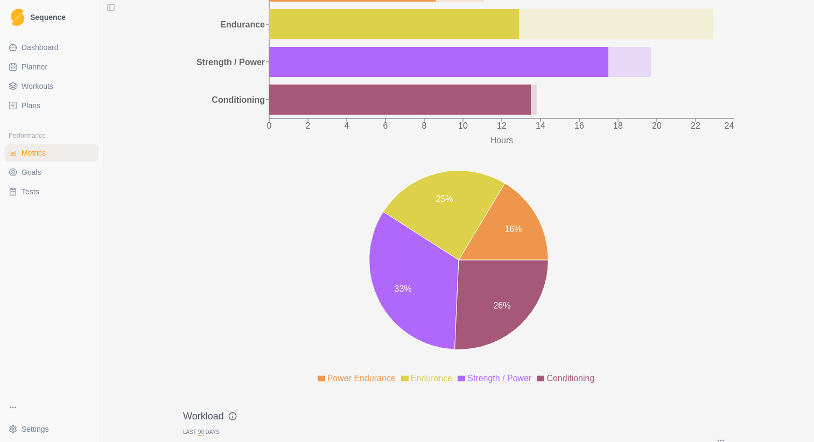
scroll to position [1131, 0]
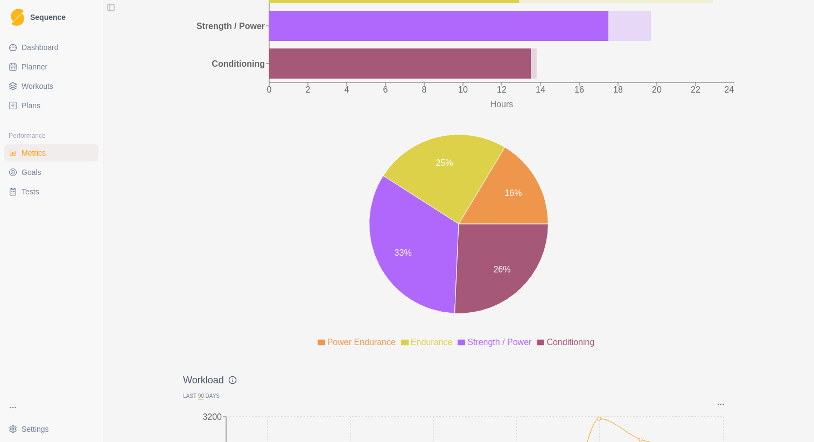
click at [55, 56] on ul "Dashboard Planner Workouts Plans" at bounding box center [51, 76] width 94 height 75
click at [58, 43] on span "Dashboard" at bounding box center [40, 47] width 37 height 11
